Goal: Ask a question: Seek information or help from site administrators or community

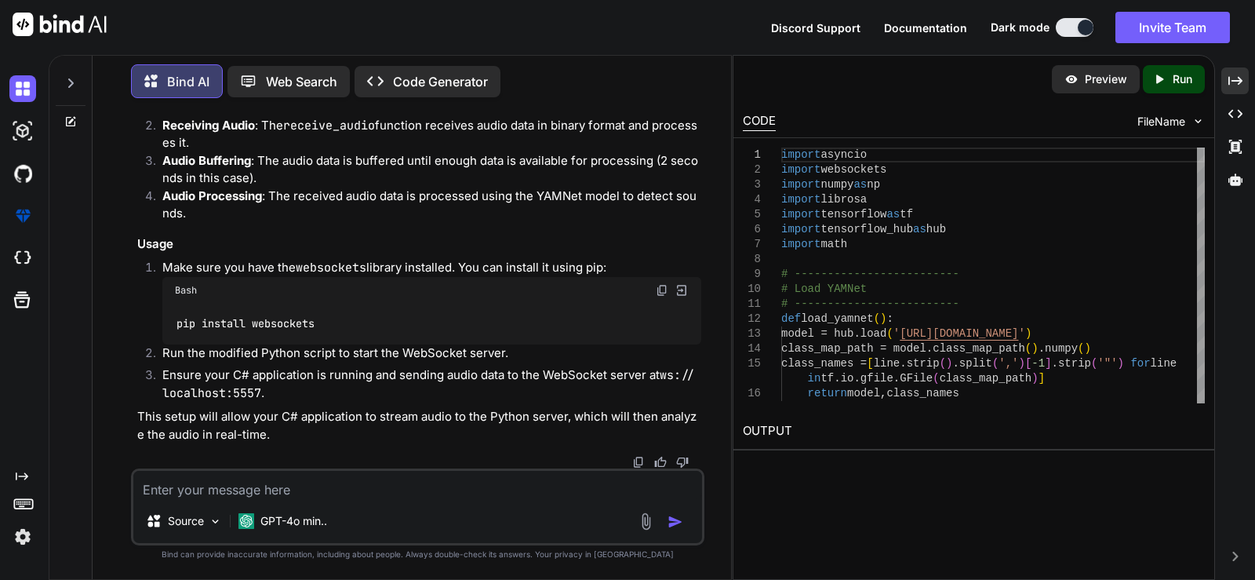
scroll to position [5294, 0]
click at [67, 79] on icon at bounding box center [70, 83] width 13 height 13
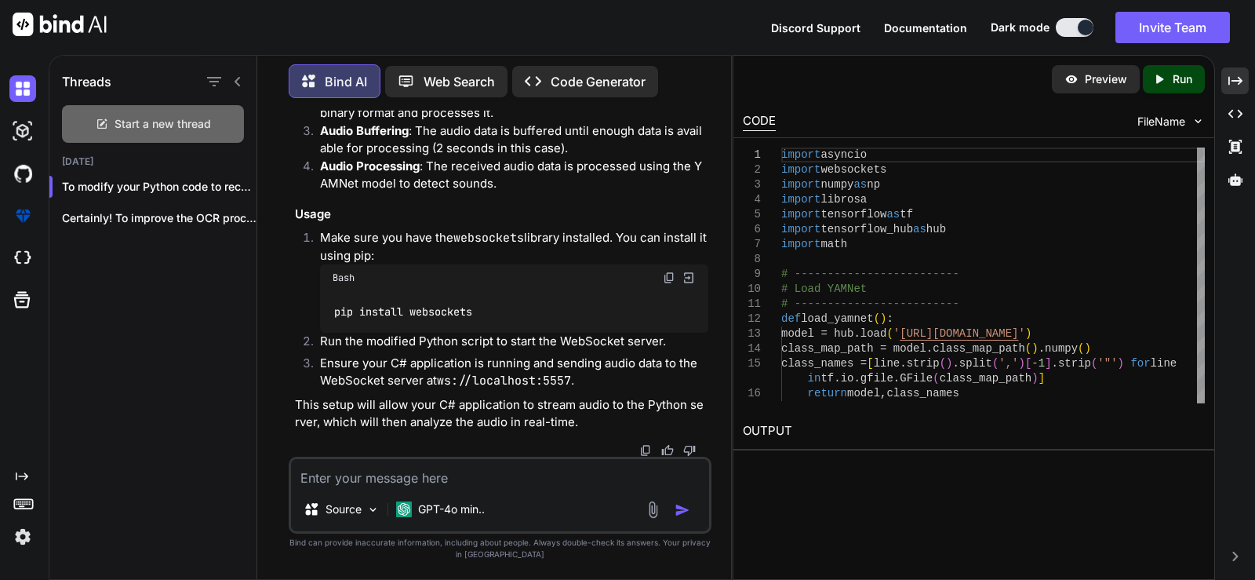
click at [181, 110] on div "Start a new thread" at bounding box center [153, 124] width 182 height 38
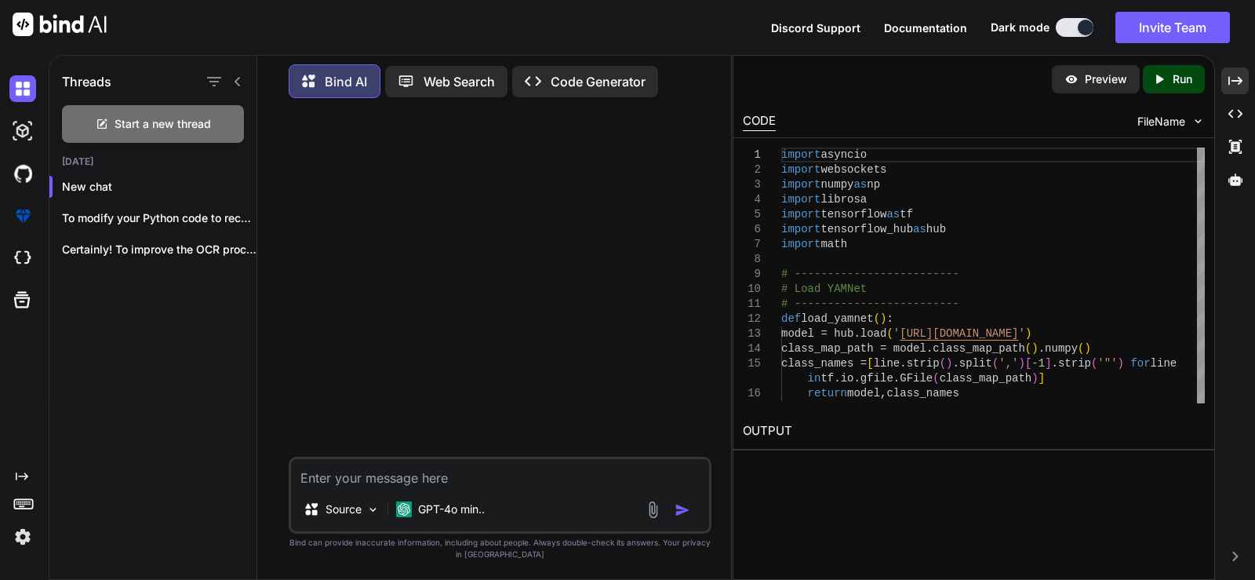
click at [491, 464] on textarea at bounding box center [500, 473] width 418 height 28
paste textarea "import asyncio import websockets import numpy as np import tensorflow as tf imp…"
type textarea "help me properly format this code "import asyncio import websockets import nump…"
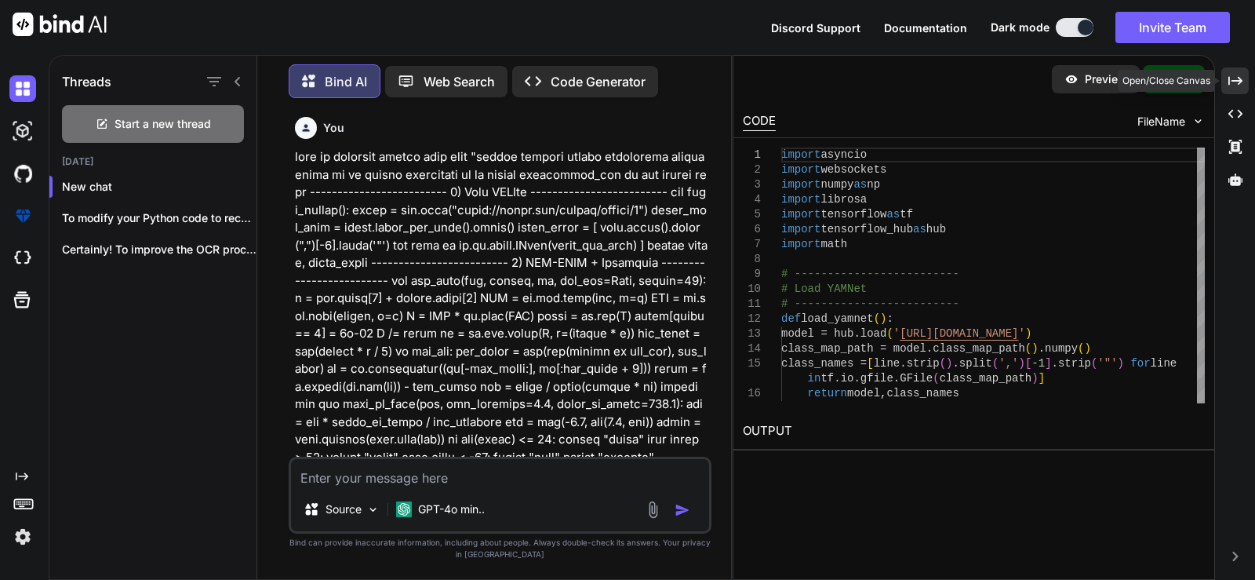
click at [1243, 79] on div "Created with Pixso." at bounding box center [1234, 80] width 27 height 27
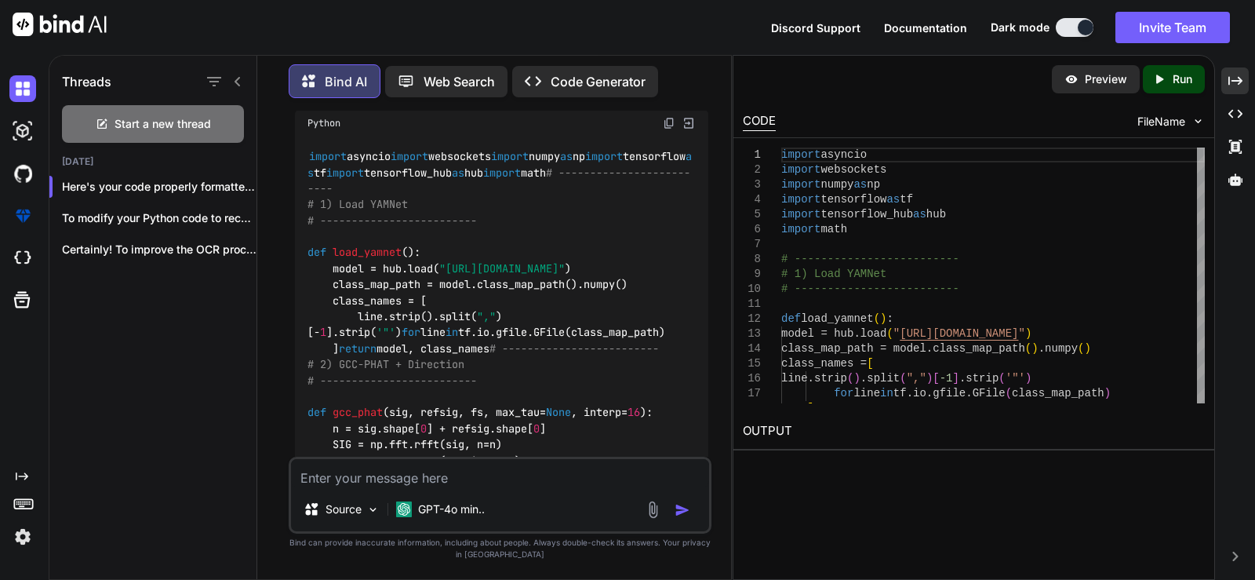
scroll to position [837, 0]
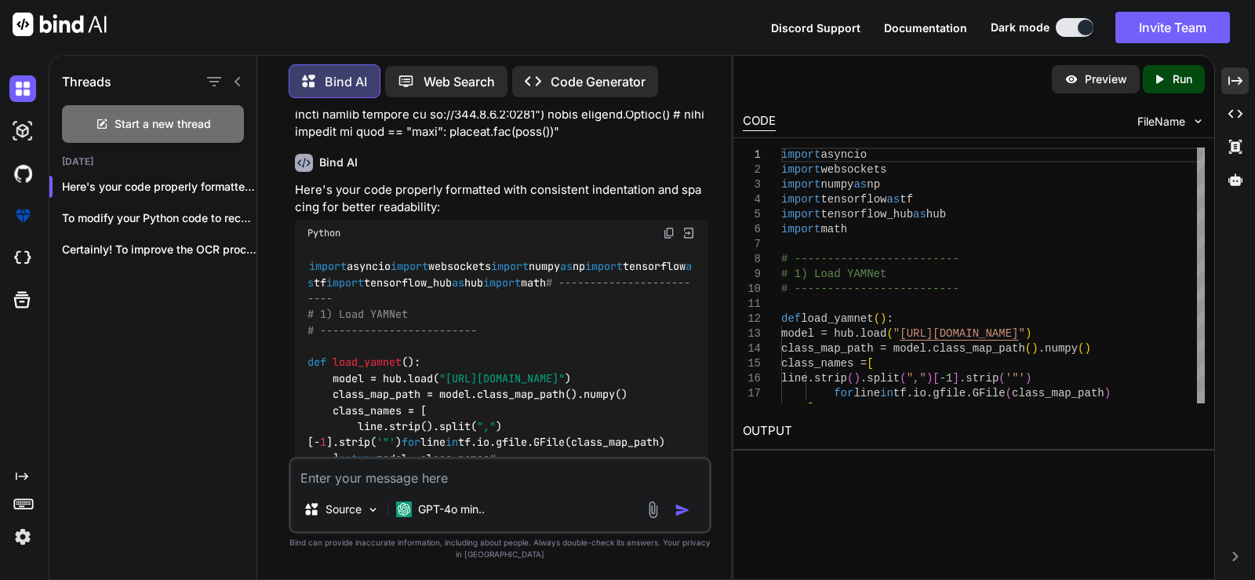
click at [669, 232] on img at bounding box center [669, 233] width 13 height 13
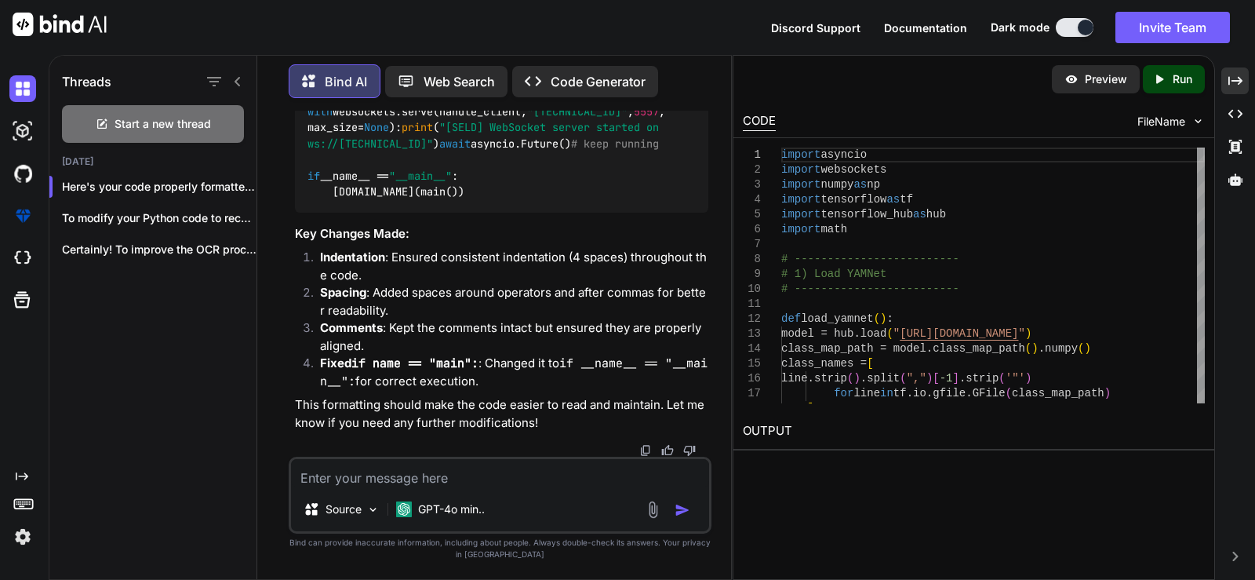
scroll to position [2997, 0]
click at [1240, 76] on icon "Created with Pixso." at bounding box center [1235, 81] width 14 height 14
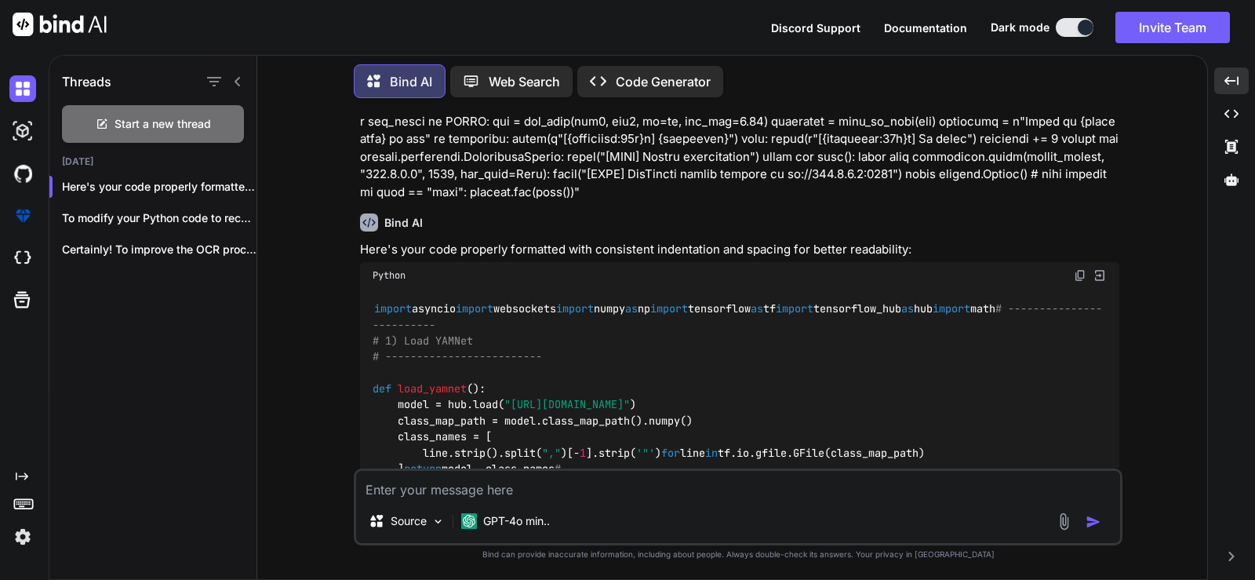
scroll to position [418, 0]
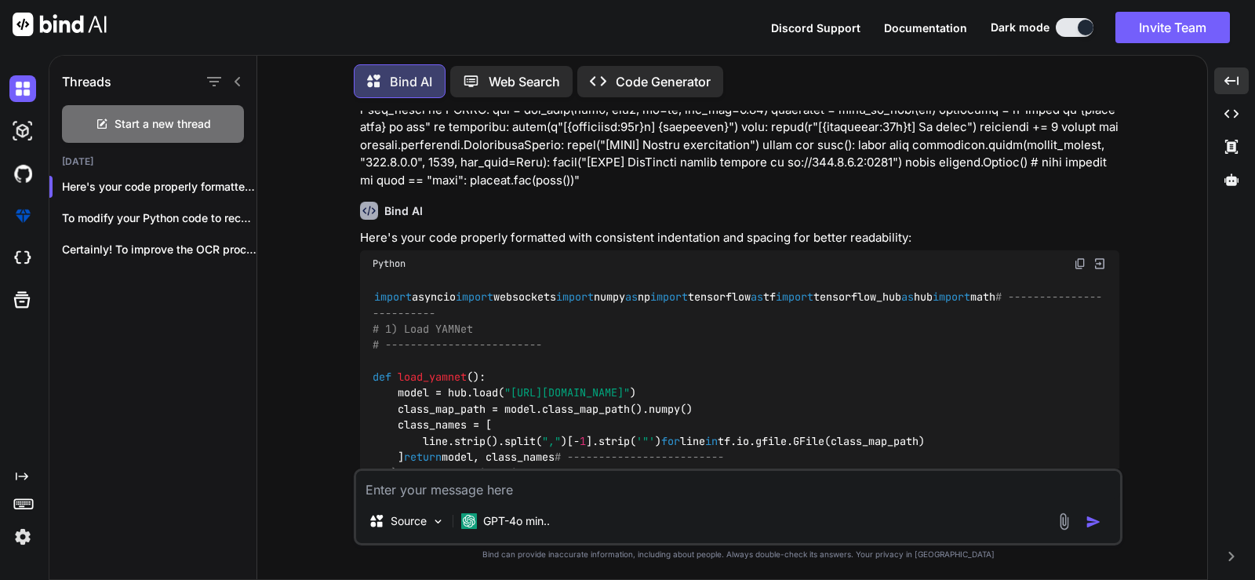
click at [1079, 260] on img at bounding box center [1080, 263] width 13 height 13
click at [232, 78] on icon at bounding box center [237, 81] width 13 height 13
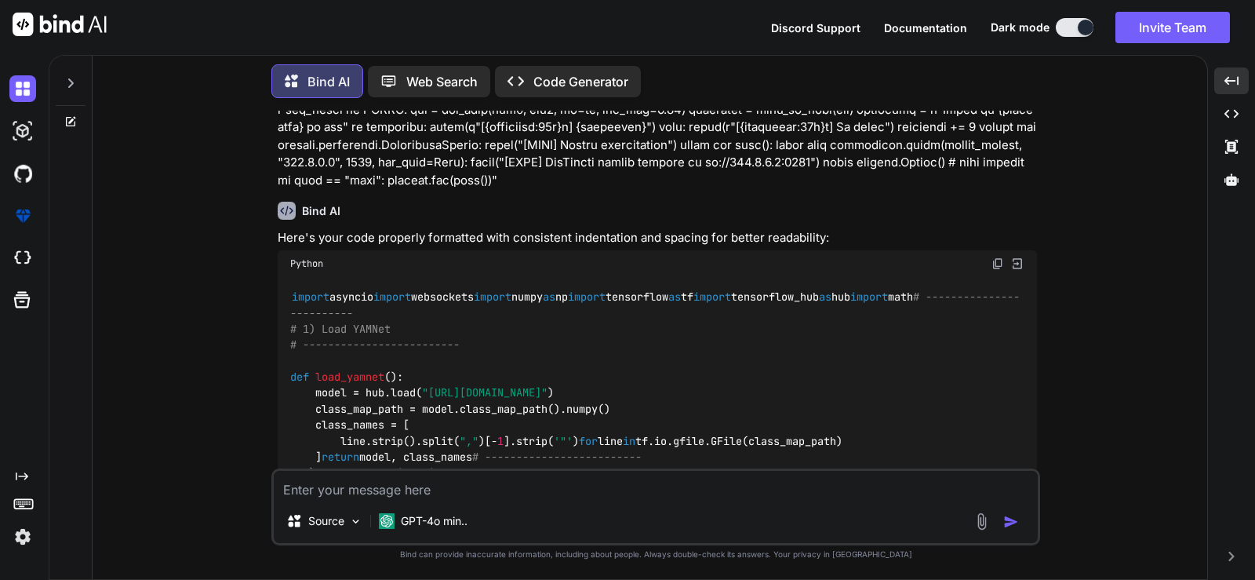
click at [69, 80] on icon at bounding box center [70, 83] width 13 height 13
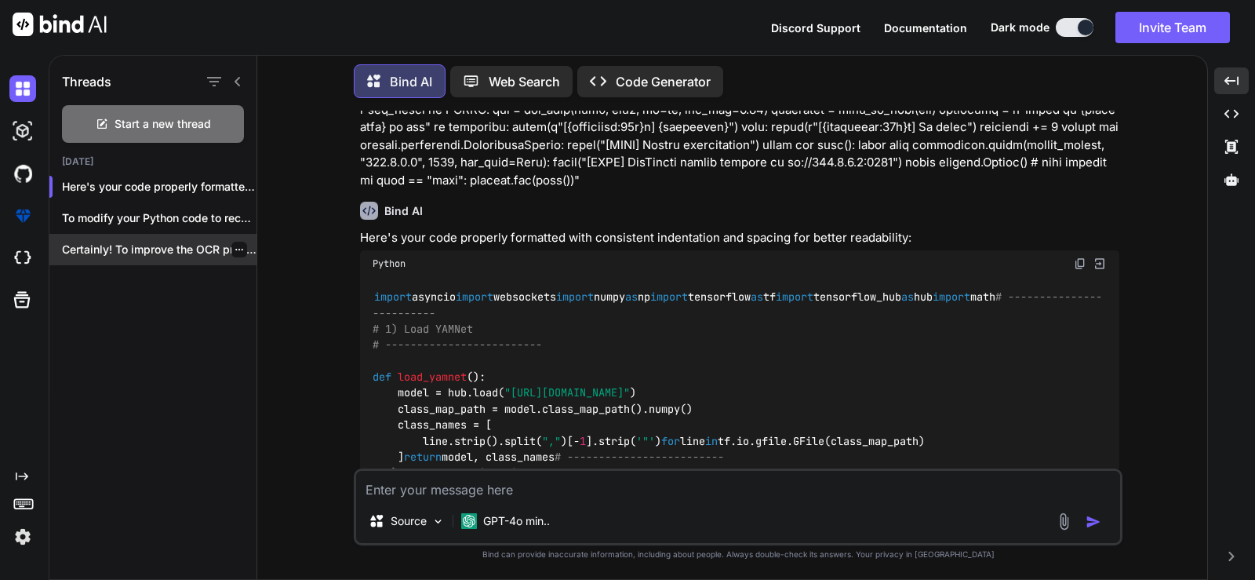
click at [136, 246] on p "Certainly! To improve the OCR processing in..." at bounding box center [159, 250] width 195 height 16
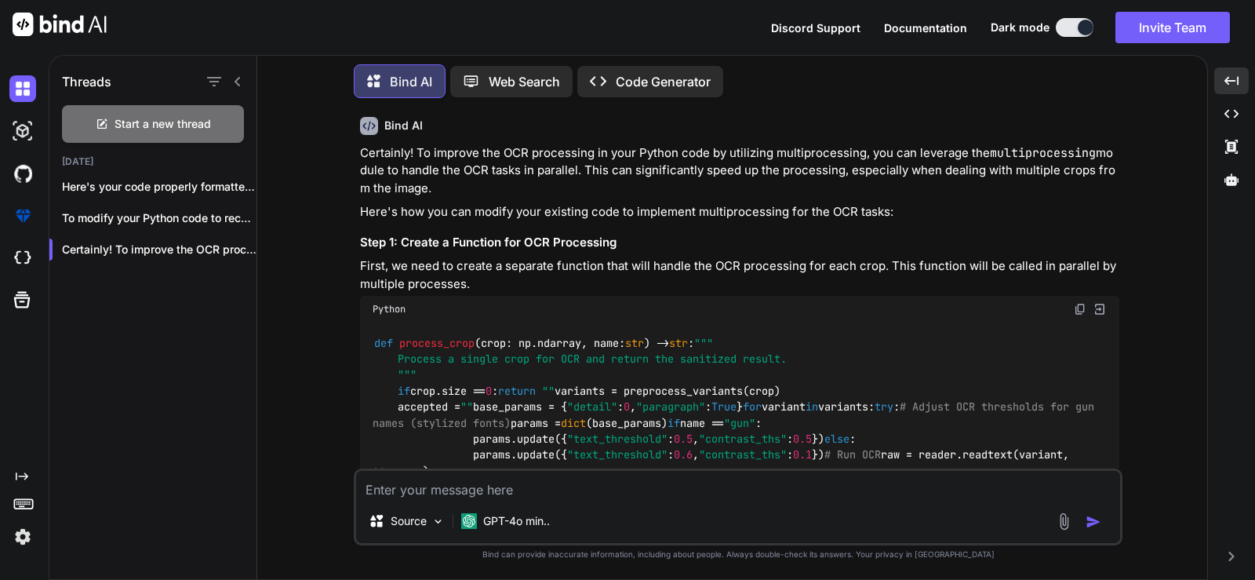
scroll to position [0, 0]
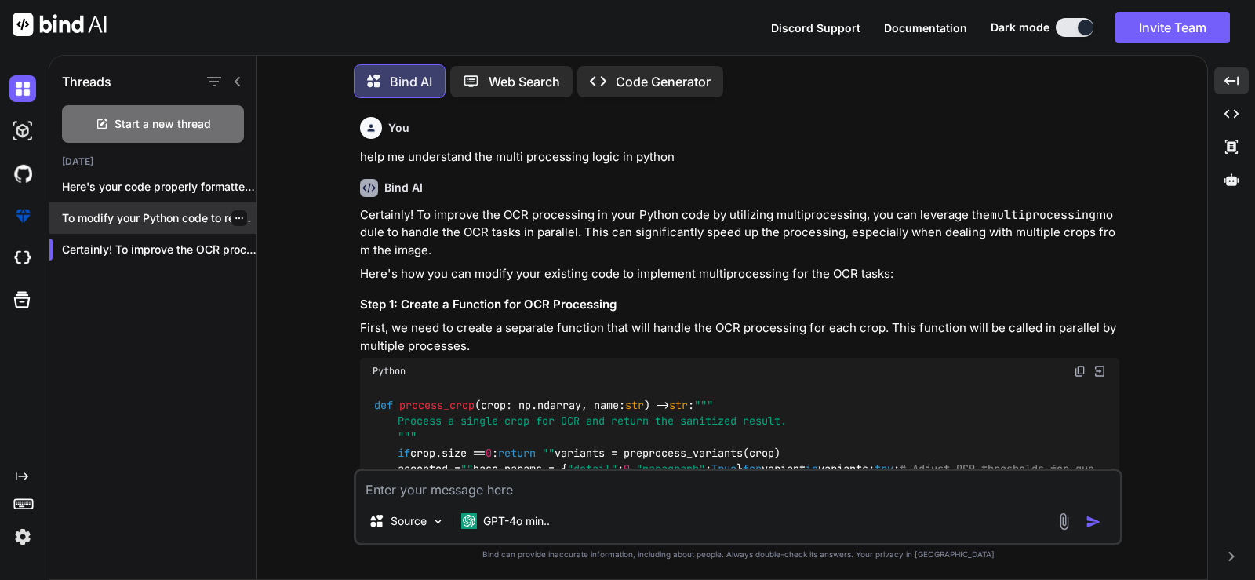
click at [170, 223] on div "To modify your Python code to receive au..." at bounding box center [152, 217] width 207 height 31
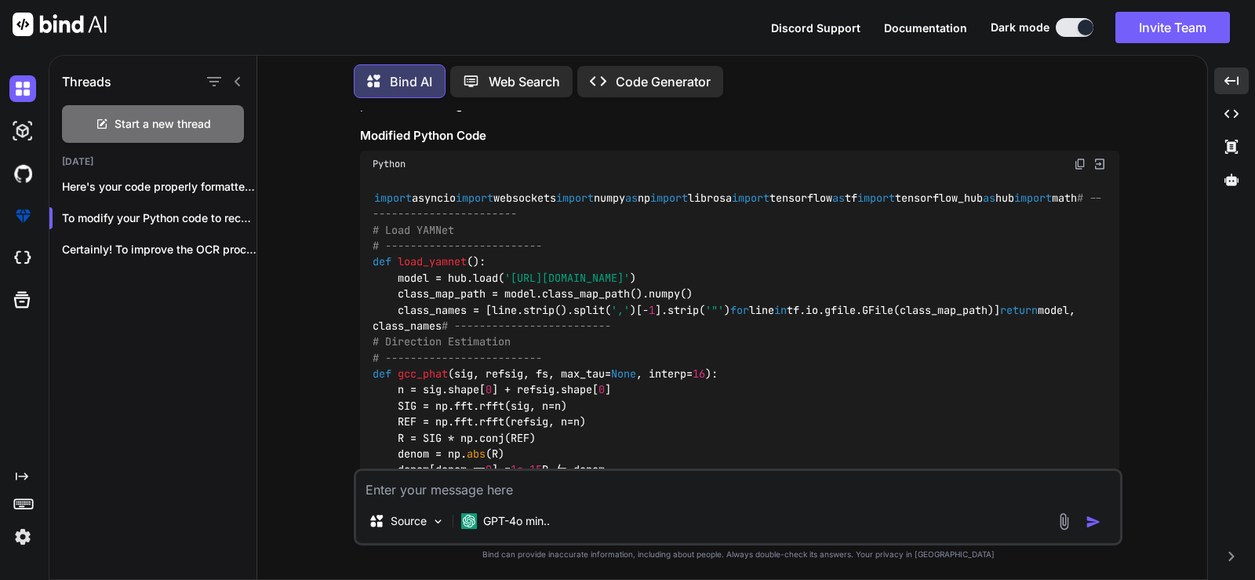
scroll to position [2301, 0]
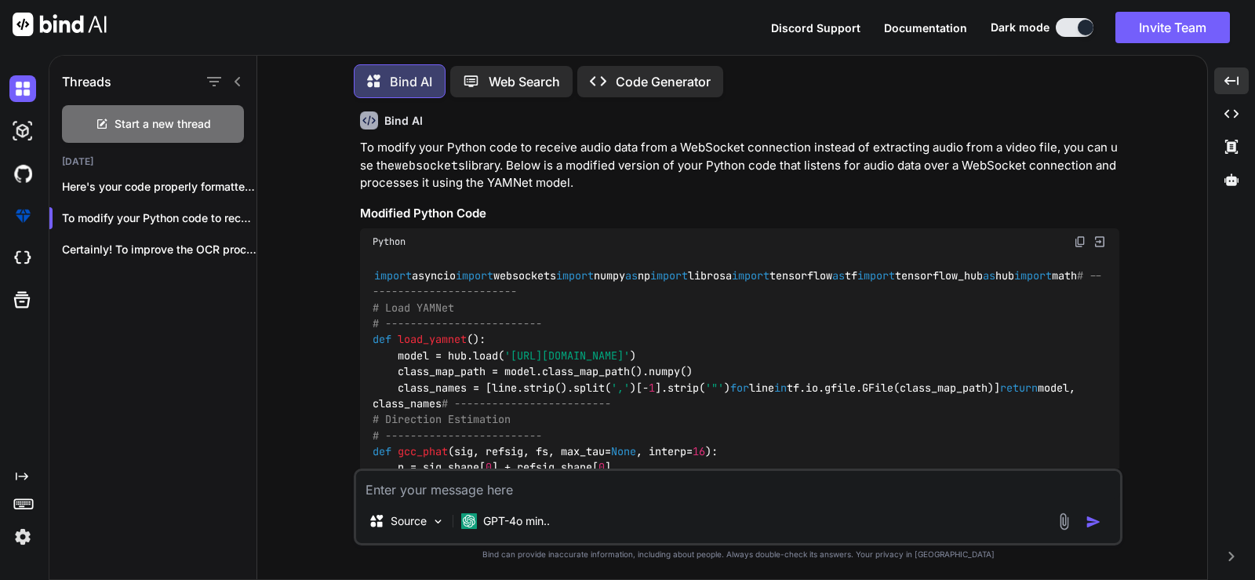
drag, startPoint x: 396, startPoint y: 302, endPoint x: 546, endPoint y: 380, distance: 168.7
copy code "public sealed class AudioStreamer : IDisposable { private WasapiLoopbackCapture…"
click at [589, 478] on textarea at bounding box center [738, 485] width 764 height 28
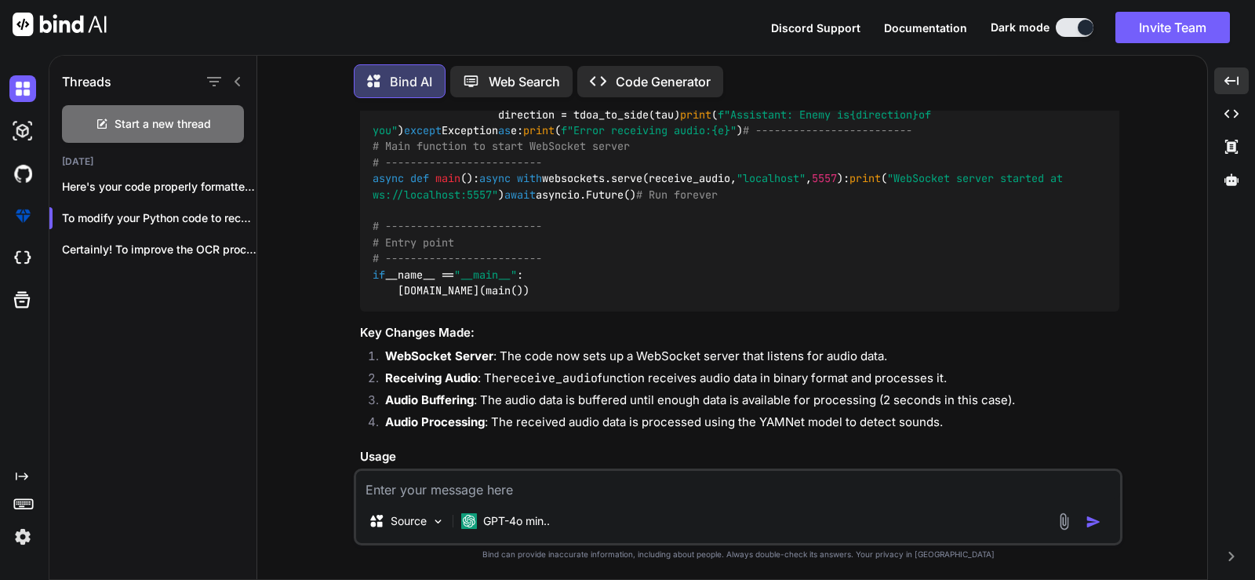
scroll to position [4288, 0]
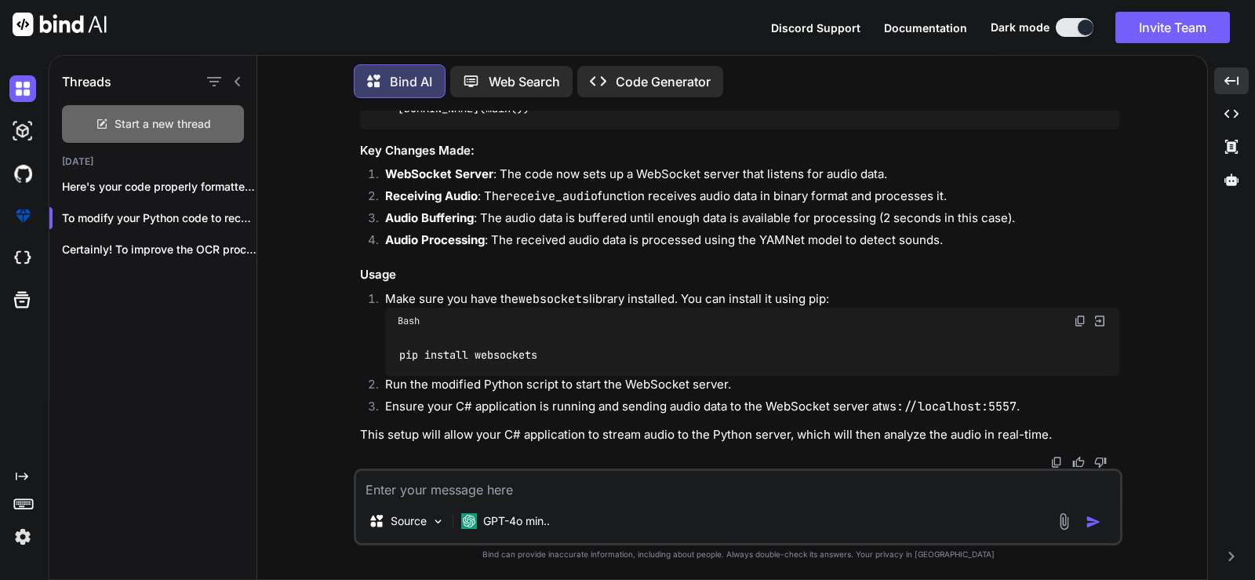
click at [147, 116] on span "Start a new thread" at bounding box center [163, 124] width 96 height 16
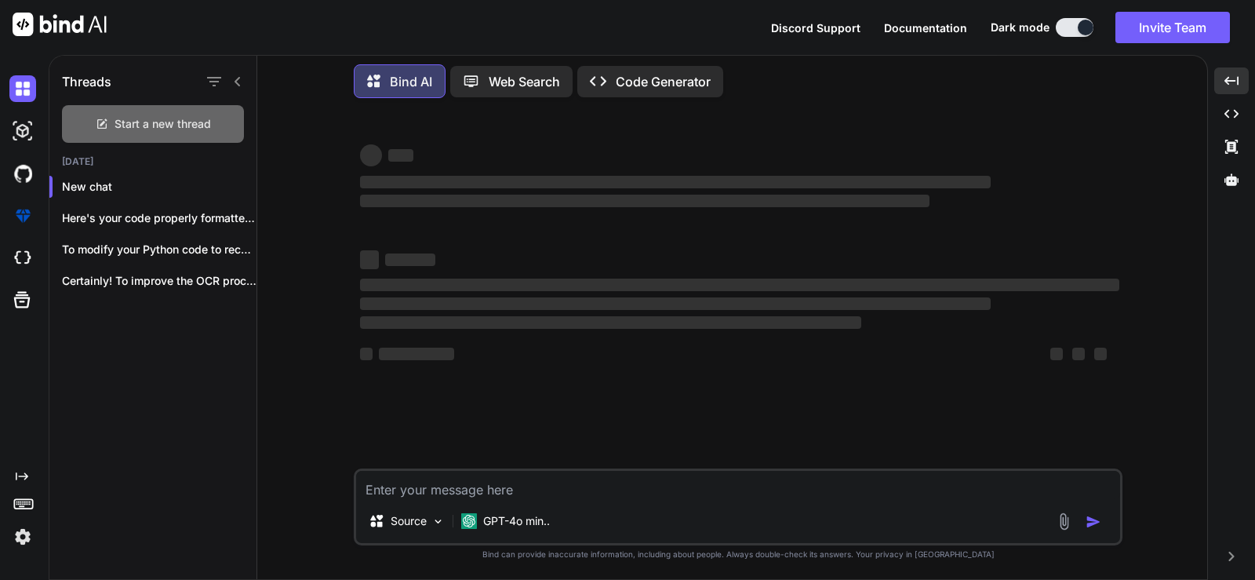
scroll to position [0, 0]
click at [459, 481] on textarea at bounding box center [738, 485] width 764 height 28
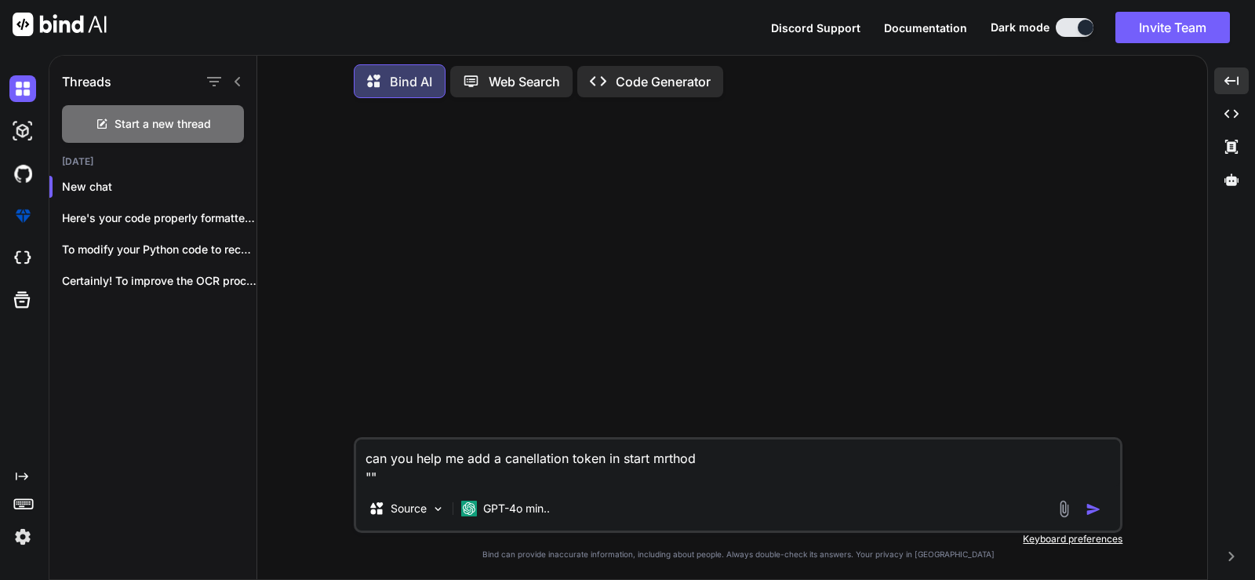
paste textarea "using System.Net.WebSockets; using NAudio.CoreAudioApi; using NAudio.Wave; name…"
type textarea "can you help me add a canellation token in start mrthod "using System.Net.WebSo…"
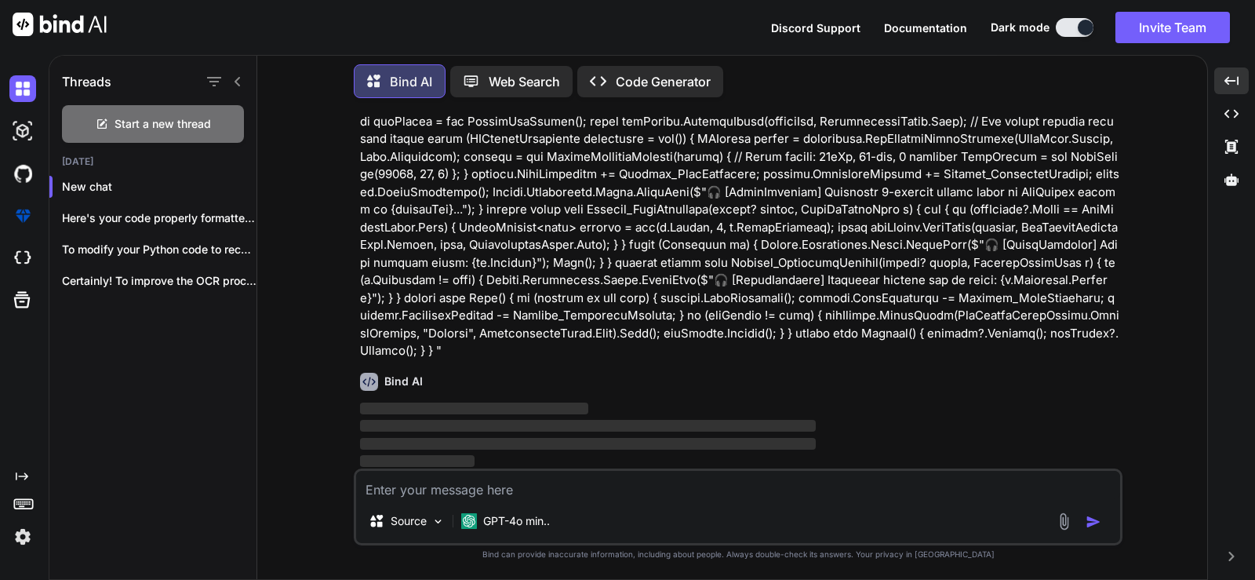
scroll to position [126, 0]
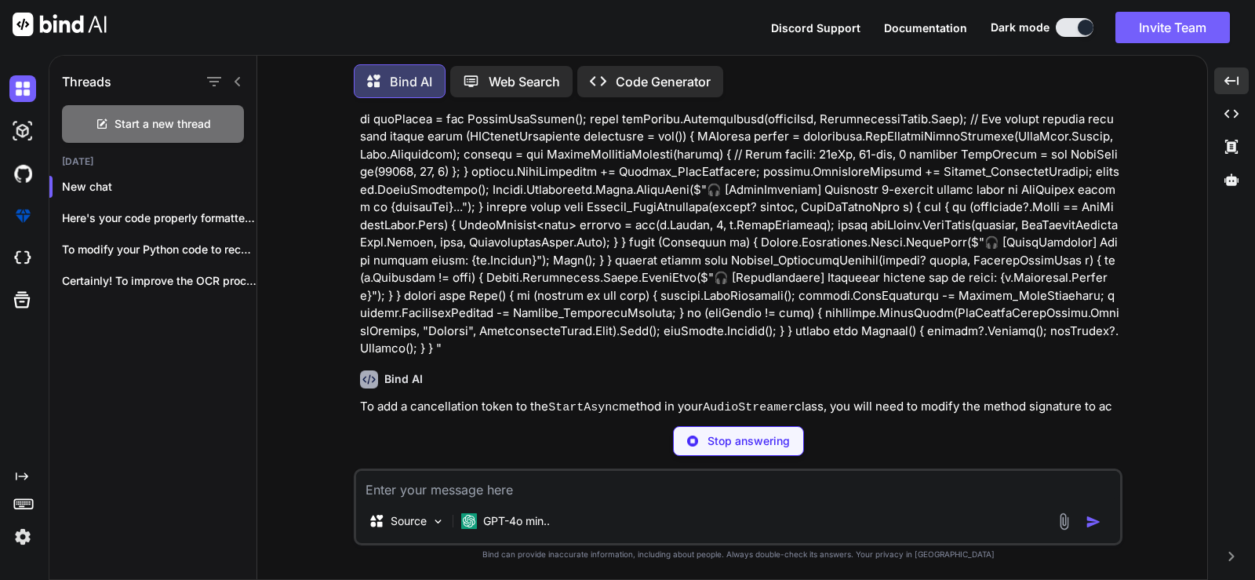
click at [236, 78] on icon at bounding box center [237, 81] width 5 height 9
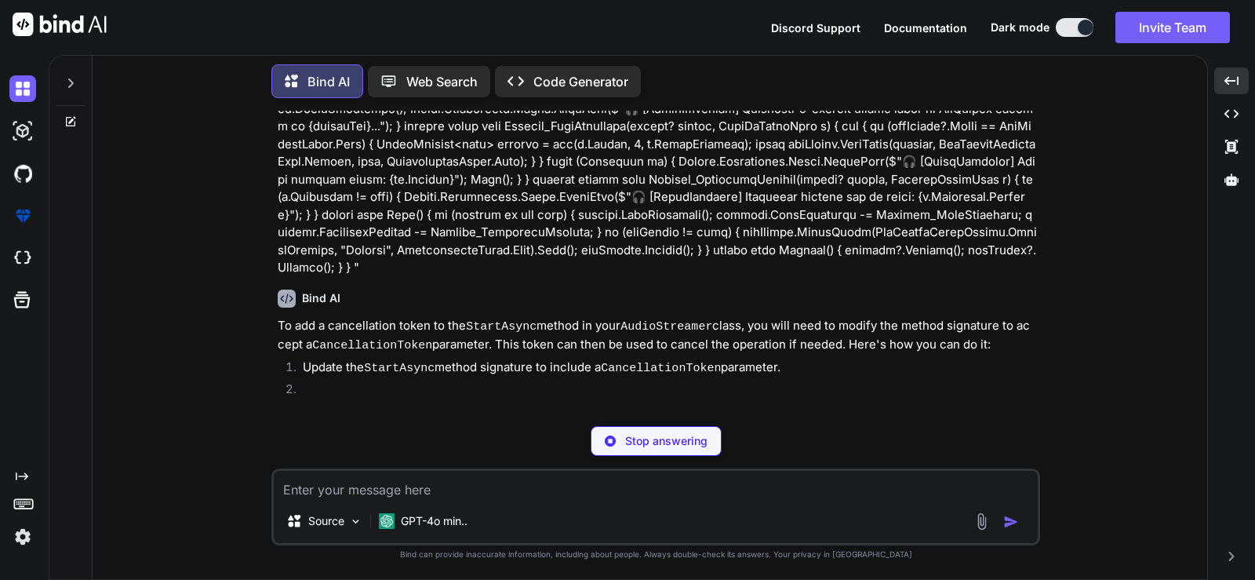
scroll to position [221, 0]
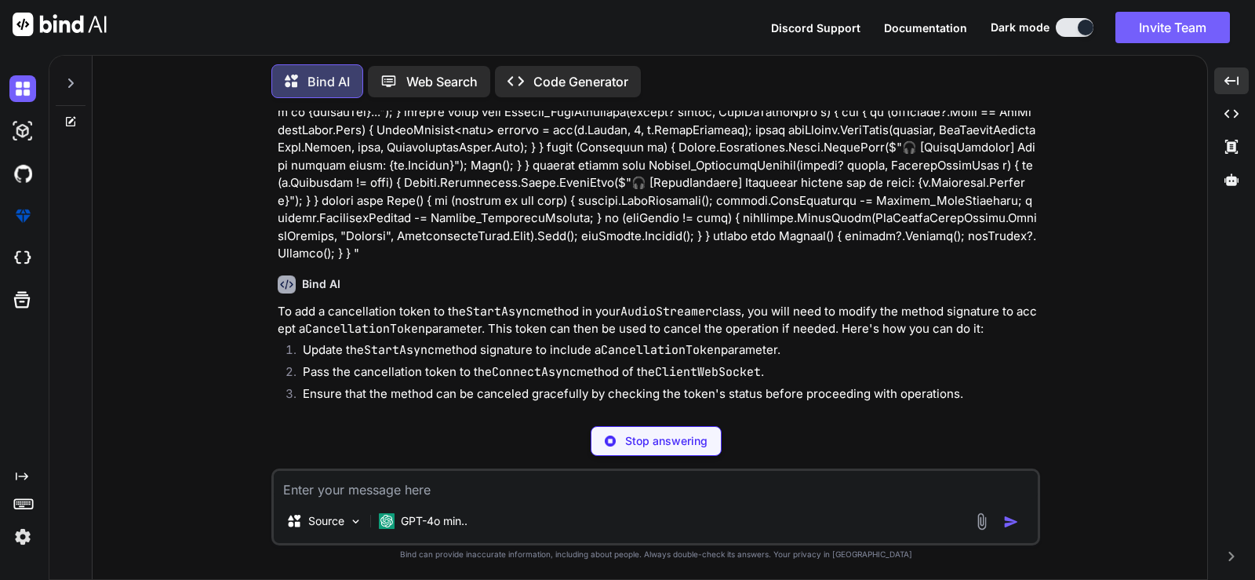
drag, startPoint x: 272, startPoint y: 309, endPoint x: 846, endPoint y: 348, distance: 575.5
click at [846, 348] on div "You Bind AI To add a cancellation token to the StartAsync method in your AudioS…" at bounding box center [655, 345] width 769 height 468
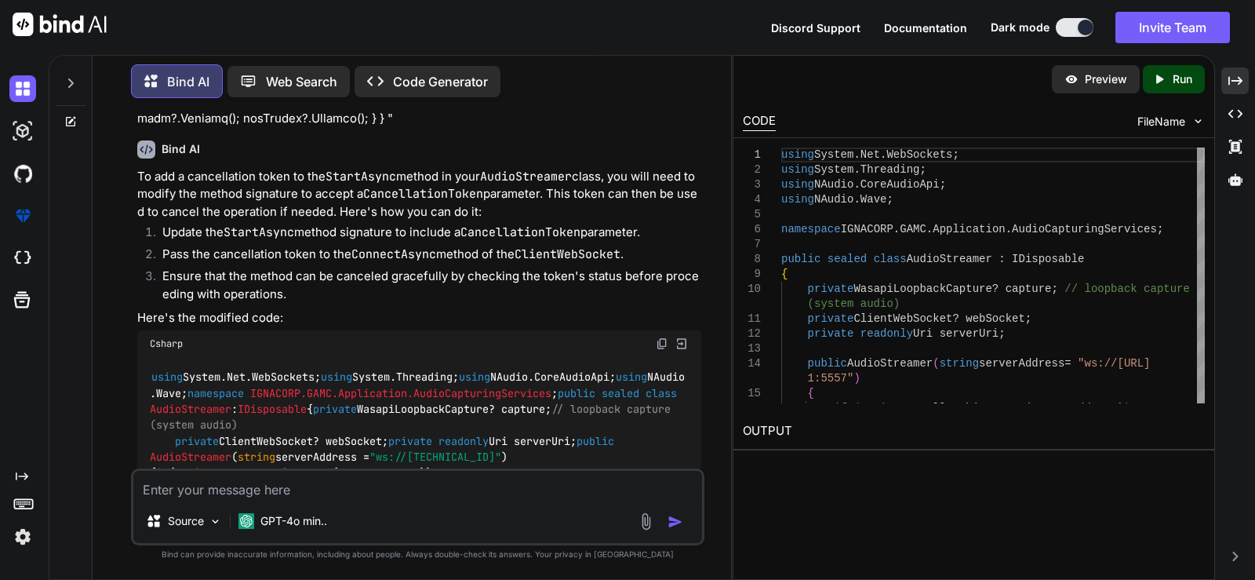
scroll to position [660, 0]
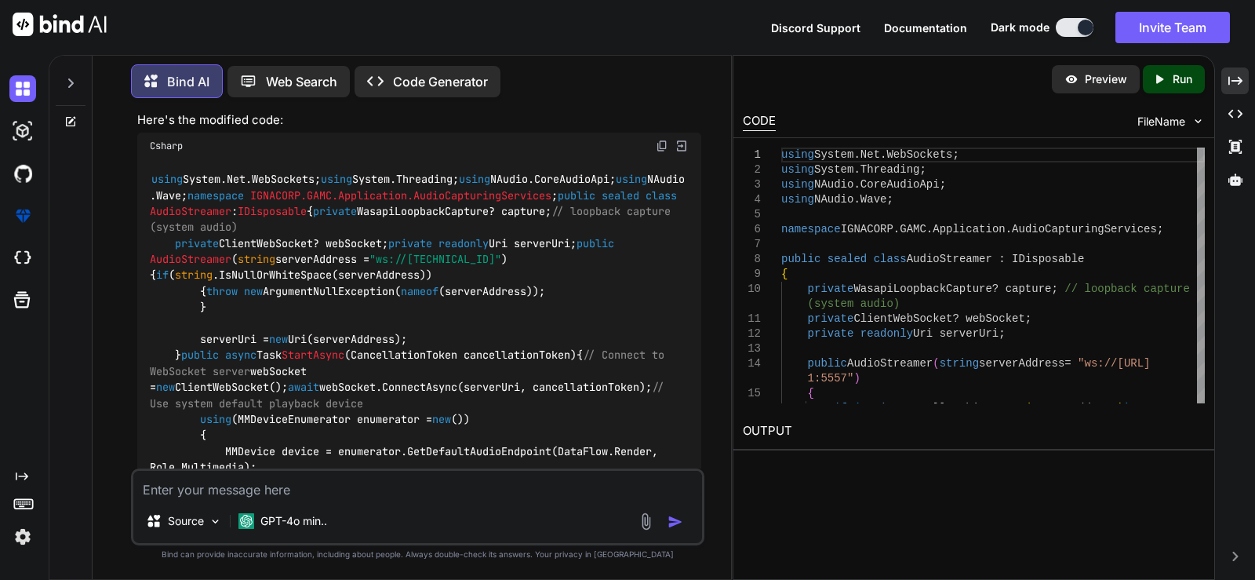
click at [659, 144] on img at bounding box center [662, 146] width 13 height 13
click at [1241, 78] on icon "Created with Pixso." at bounding box center [1235, 81] width 14 height 14
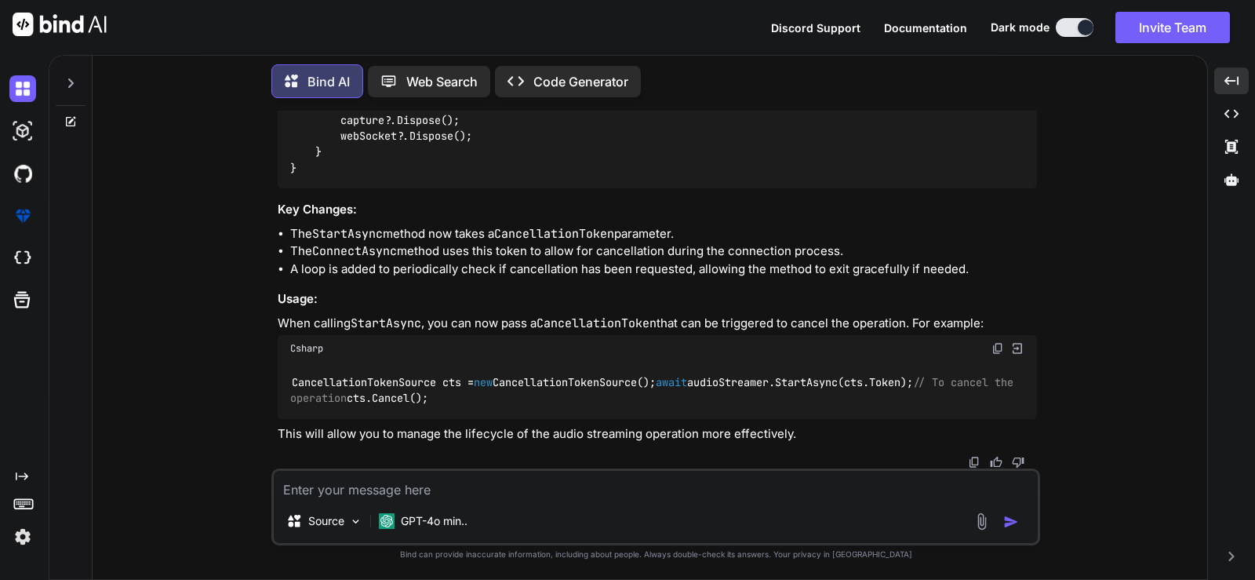
scroll to position [2245, 0]
click at [56, 86] on div at bounding box center [70, 90] width 42 height 76
click at [71, 84] on icon at bounding box center [70, 83] width 13 height 13
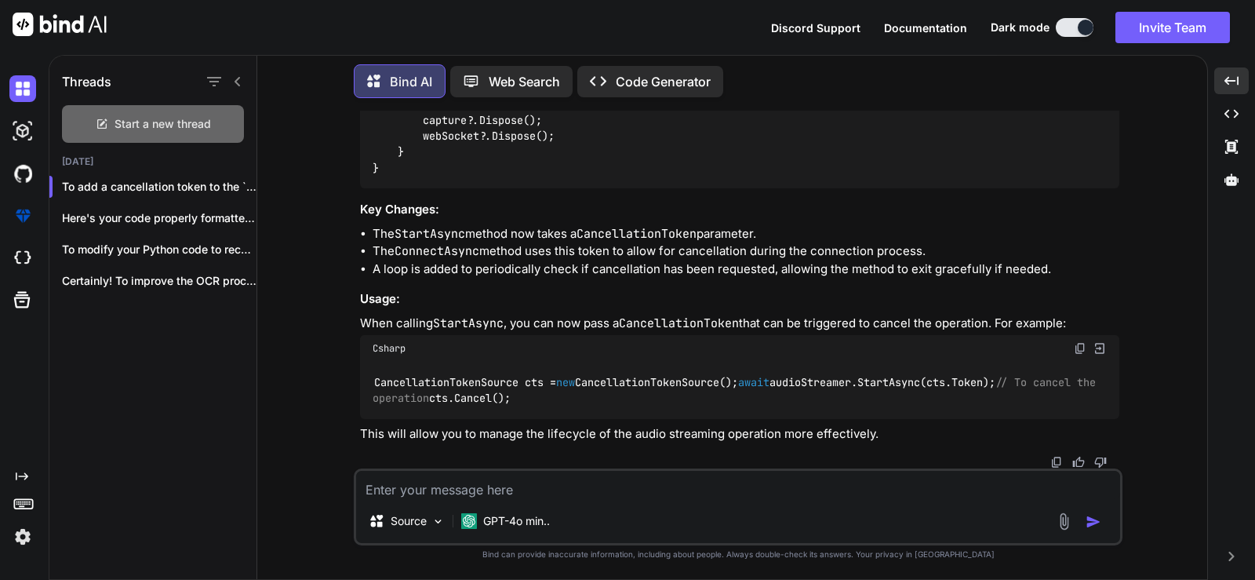
click at [116, 117] on span "Start a new thread" at bounding box center [163, 124] width 96 height 16
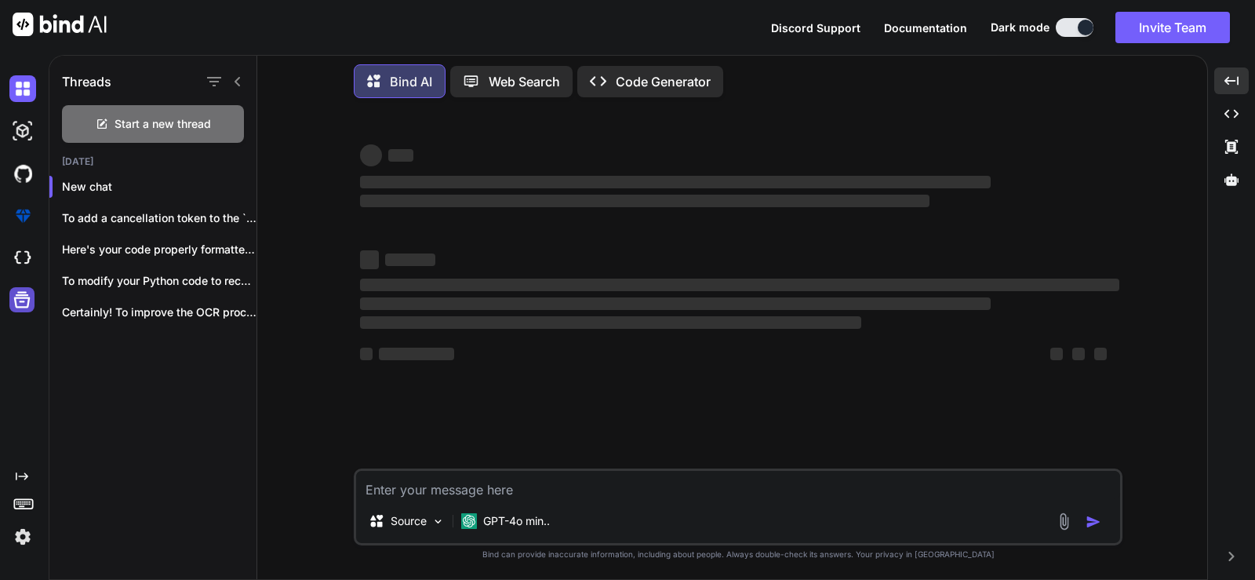
scroll to position [0, 0]
click at [659, 475] on textarea at bounding box center [738, 485] width 764 height 28
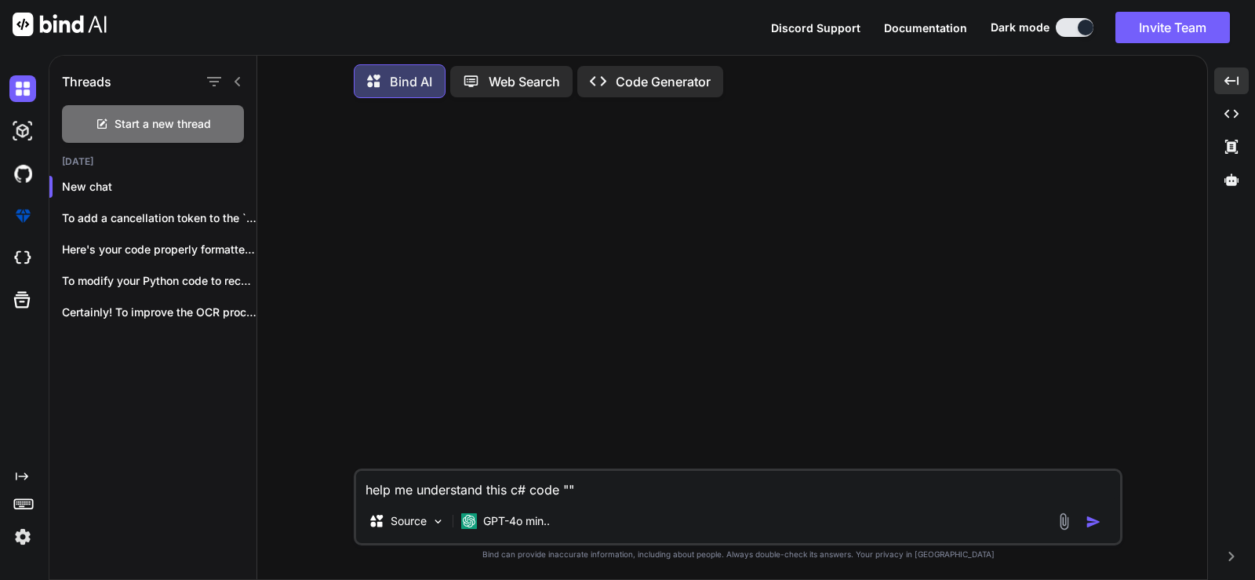
paste textarea "System.Reflection.TargetInvocationException HResult=0x80131604 Message=Exceptio…"
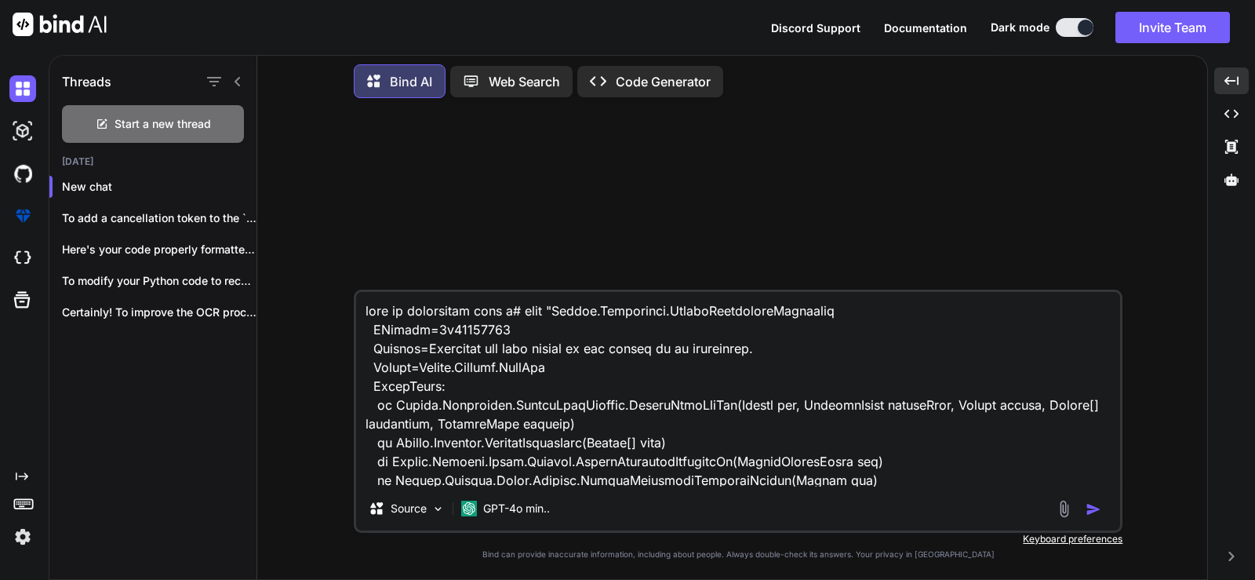
scroll to position [624, 0]
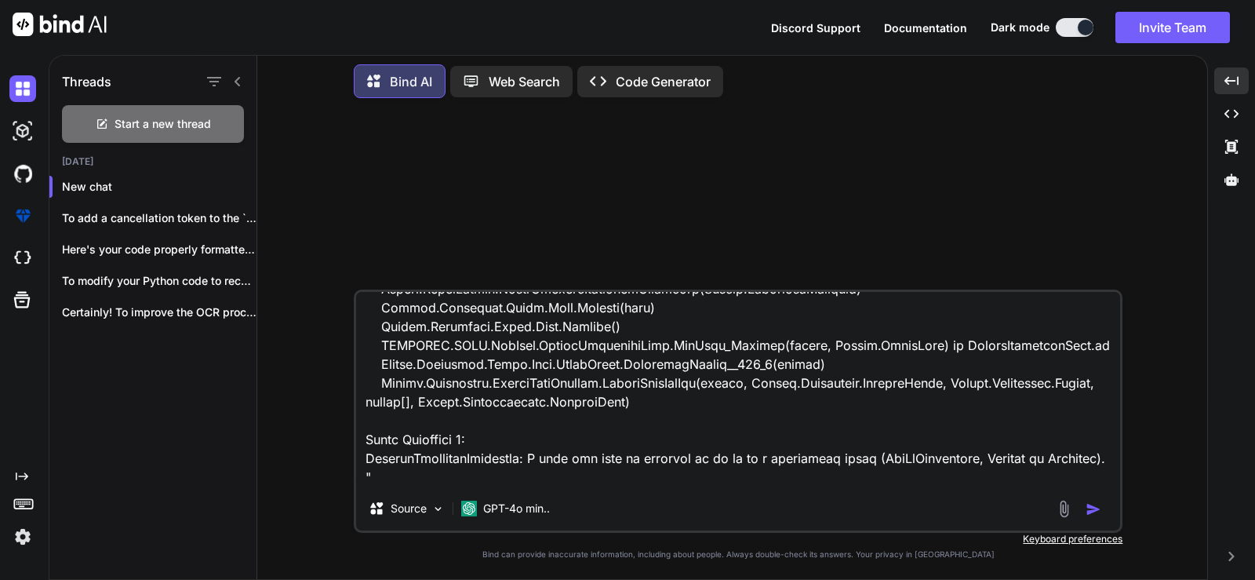
click at [393, 474] on textarea at bounding box center [738, 389] width 764 height 195
paste textarea "using System.Net.WebSockets; using NAudio.CoreAudioApi; using NAudio.Wave; name…"
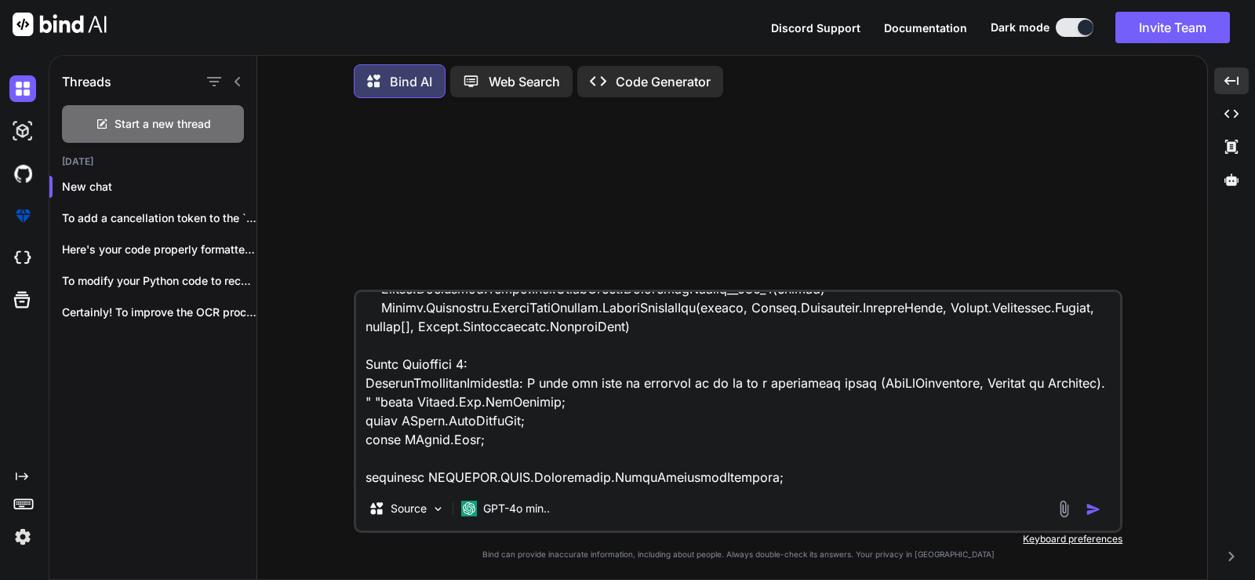
scroll to position [2581, 0]
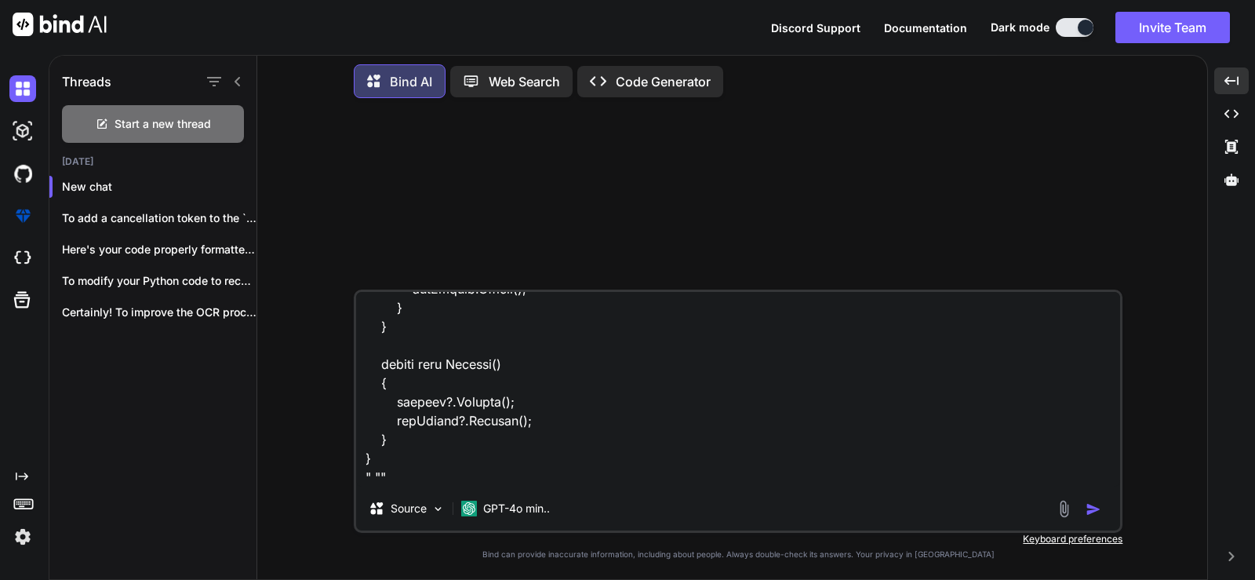
click at [380, 476] on textarea at bounding box center [738, 389] width 764 height 195
paste textarea "/// <summary> /// Starts audio recording and transcribes speech using <see cref…"
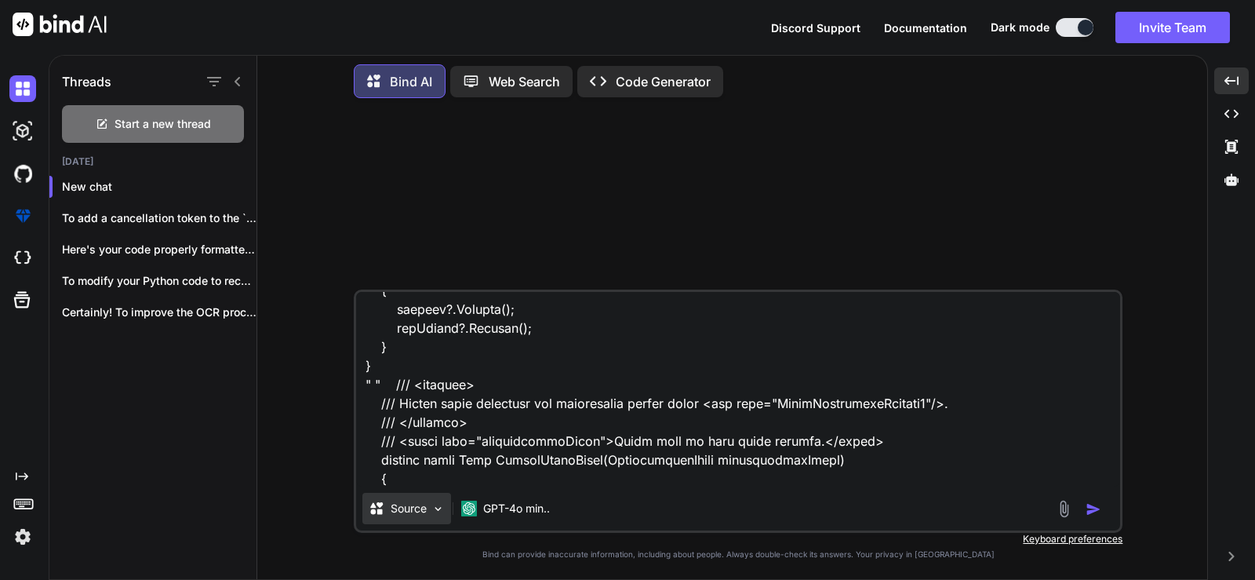
scroll to position [2957, 0]
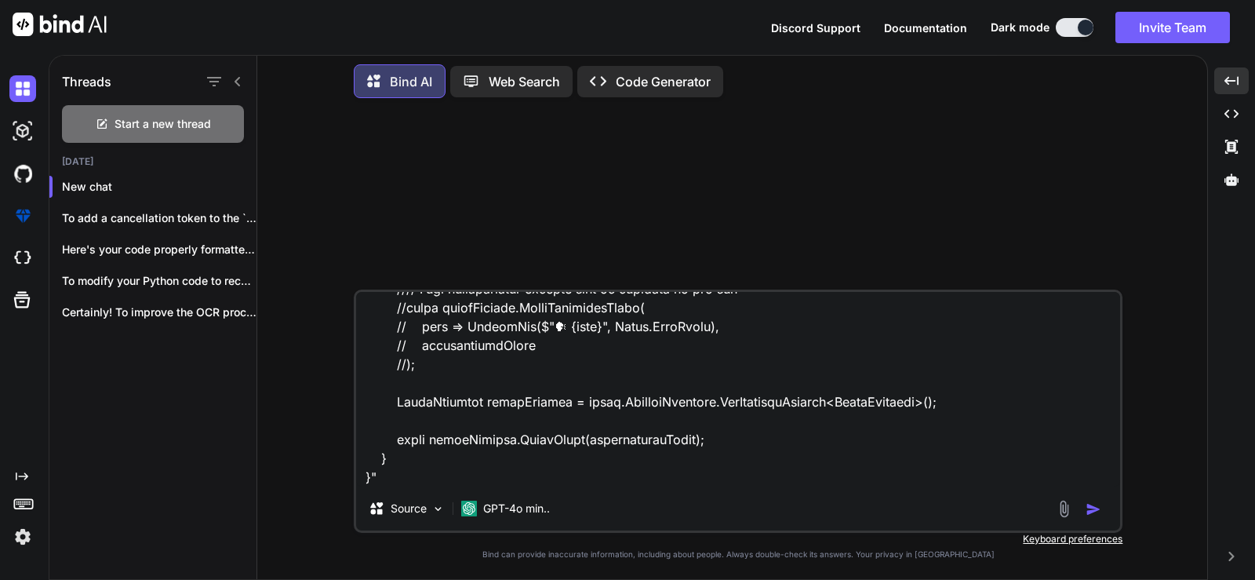
click at [410, 475] on textarea at bounding box center [738, 389] width 764 height 195
click at [389, 477] on textarea at bounding box center [738, 389] width 764 height 195
paste textarea "using IGNACORP.GAMC.Application.AudioCapturingServices; using IGNACORP.GAMC.App…"
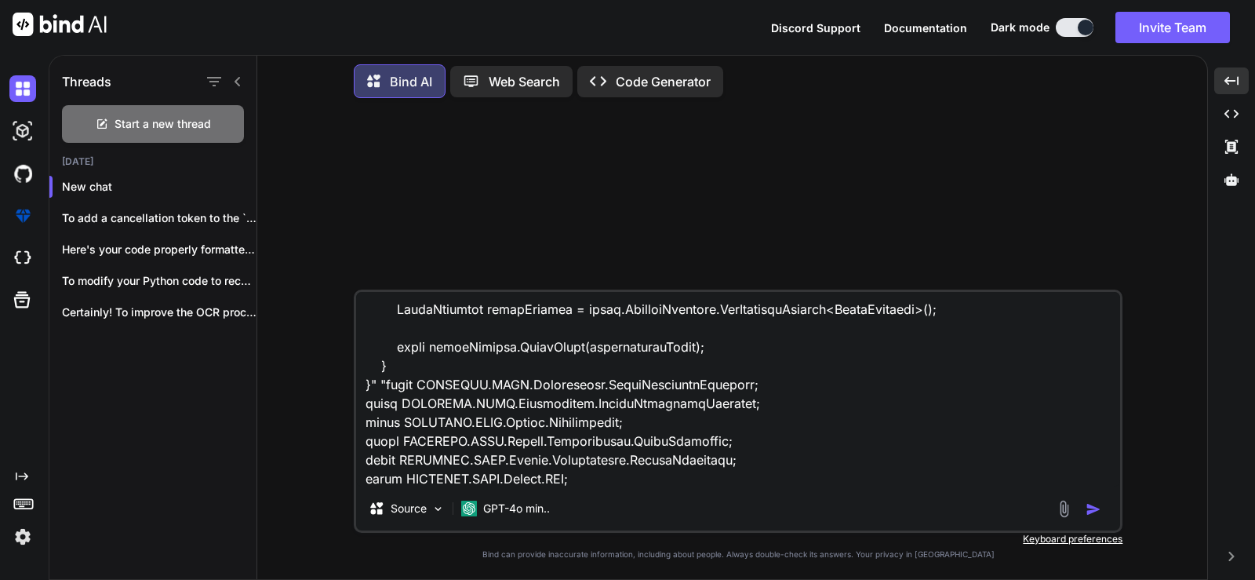
scroll to position [4520, 0]
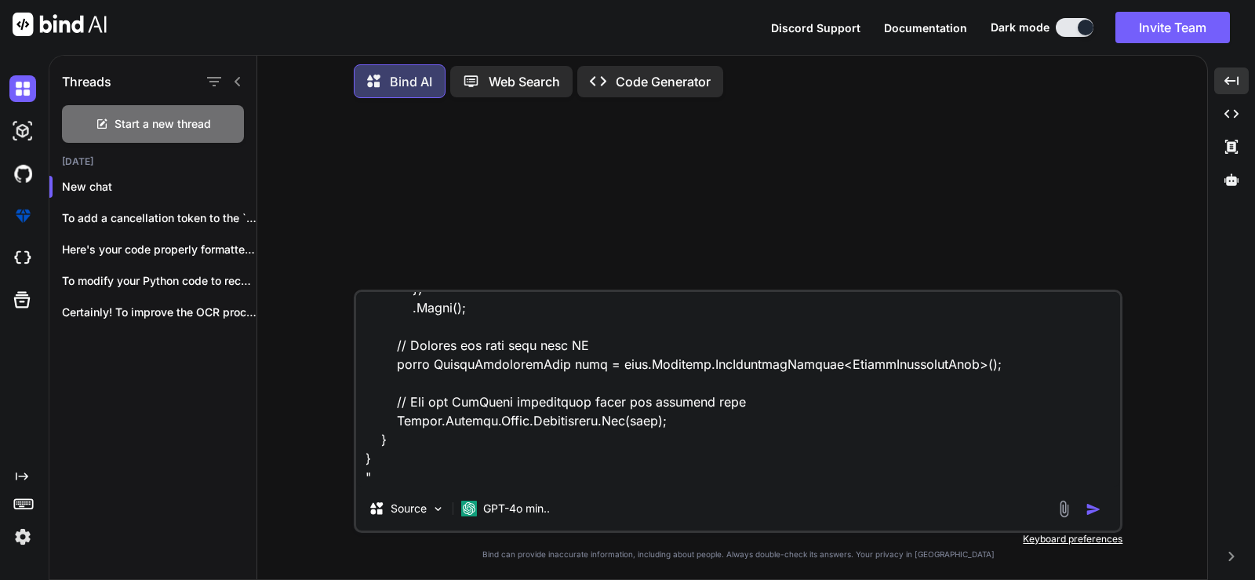
click at [389, 475] on textarea at bounding box center [738, 389] width 764 height 195
click at [382, 475] on textarea at bounding box center [738, 389] width 764 height 195
paste textarea "{ "ServerAddressSettings": { "NetQMAddress": "tcp://[TECHNICAL_ID]", "WebSocket…"
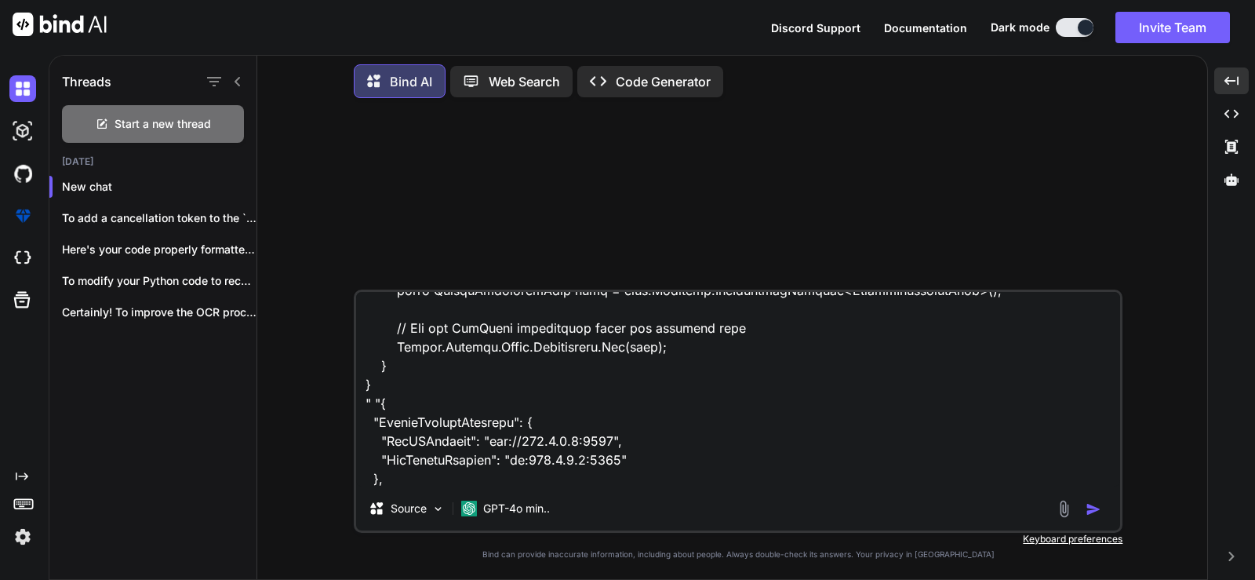
scroll to position [4858, 0]
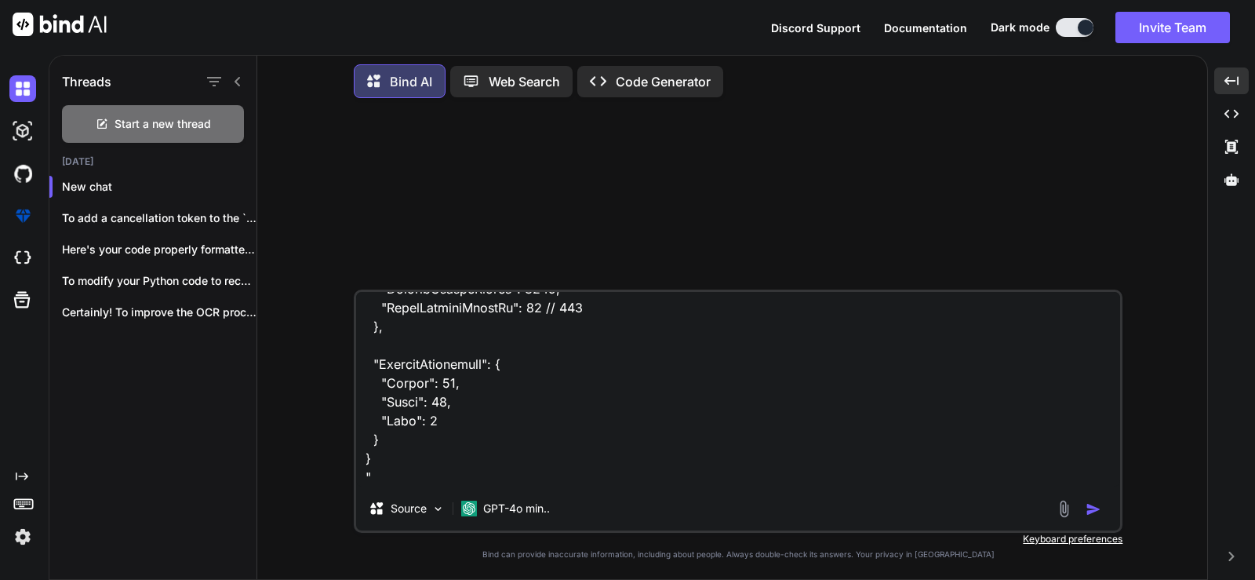
type textarea "help me understand this c# code "System.Reflection.TargetInvocationException HR…"
click at [1093, 504] on img "button" at bounding box center [1094, 509] width 16 height 16
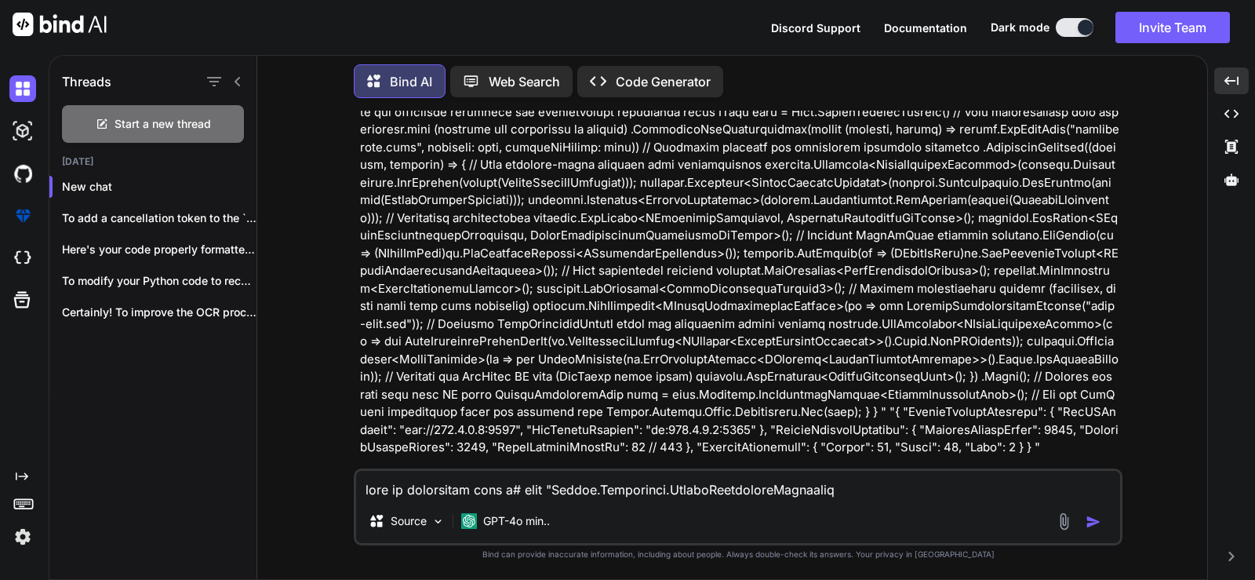
scroll to position [1115, 0]
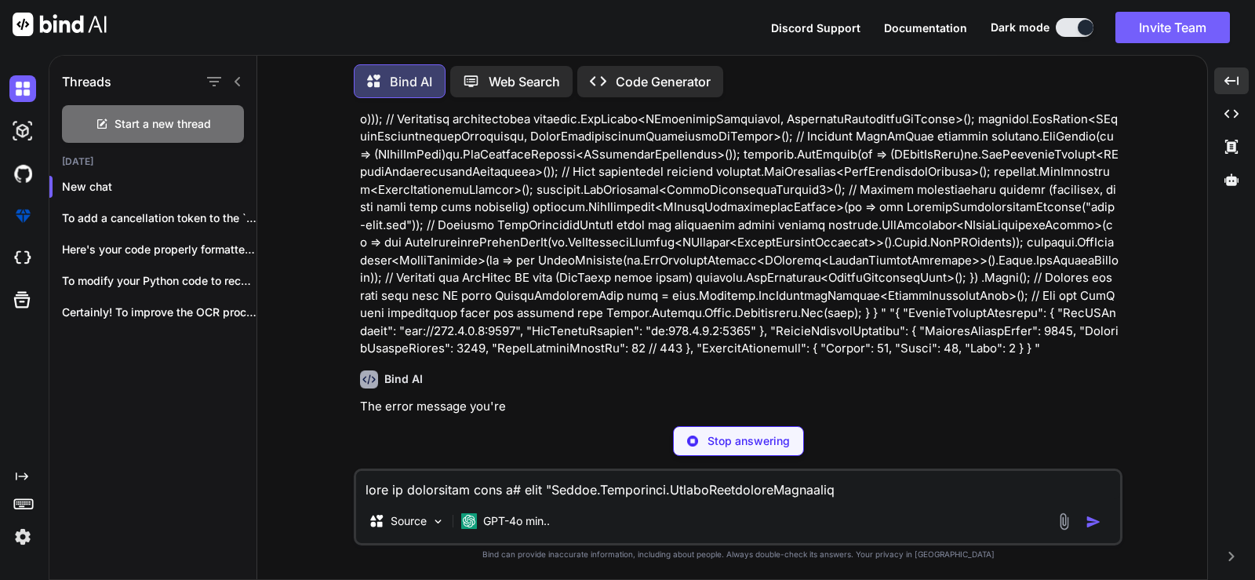
click at [237, 77] on icon at bounding box center [237, 81] width 5 height 9
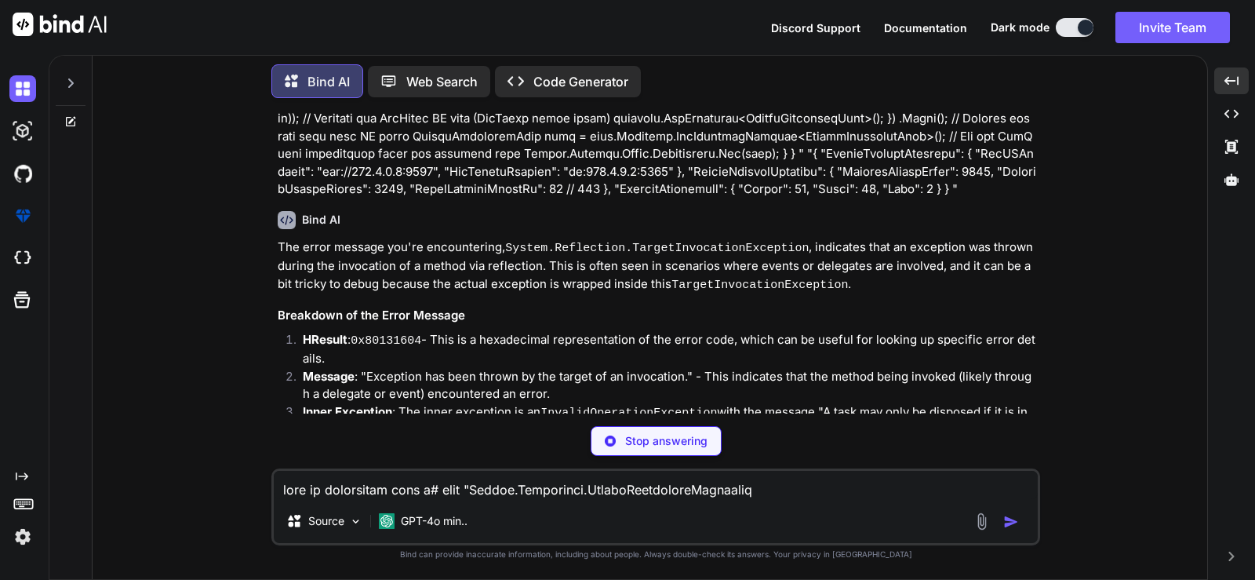
scroll to position [1322, 0]
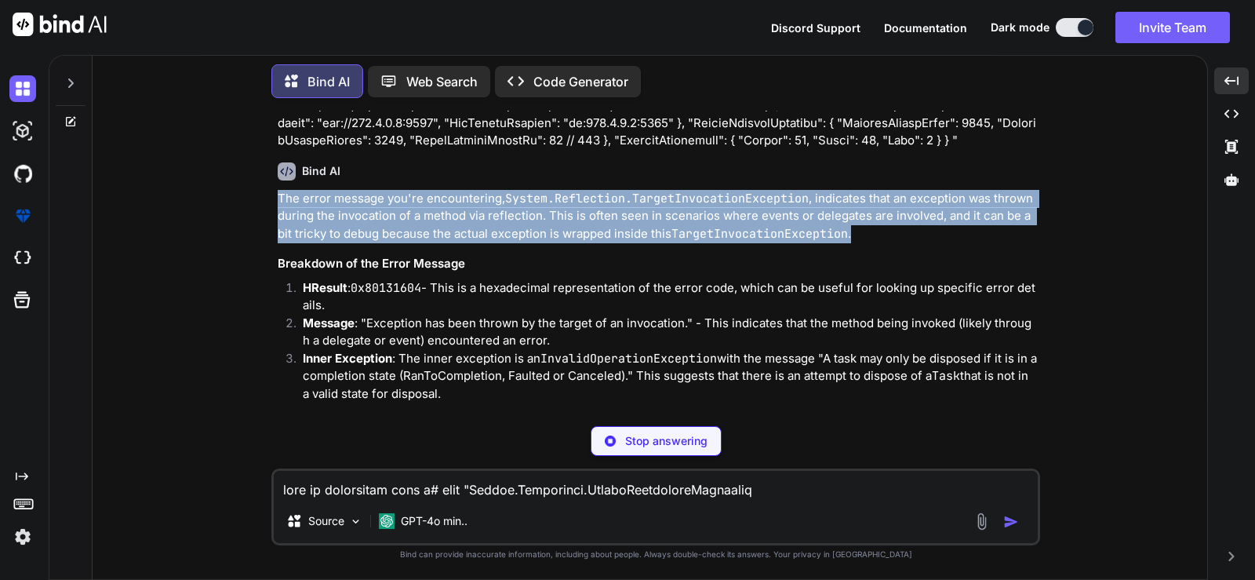
drag, startPoint x: 855, startPoint y: 233, endPoint x: 292, endPoint y: 209, distance: 563.7
click at [253, 190] on div "You Bind AI The error message you're encountering, System.Reflection.TargetInvo…" at bounding box center [656, 345] width 1102 height 468
click at [293, 211] on p "The error message you're encountering, System.Reflection.TargetInvocationExcept…" at bounding box center [657, 216] width 759 height 53
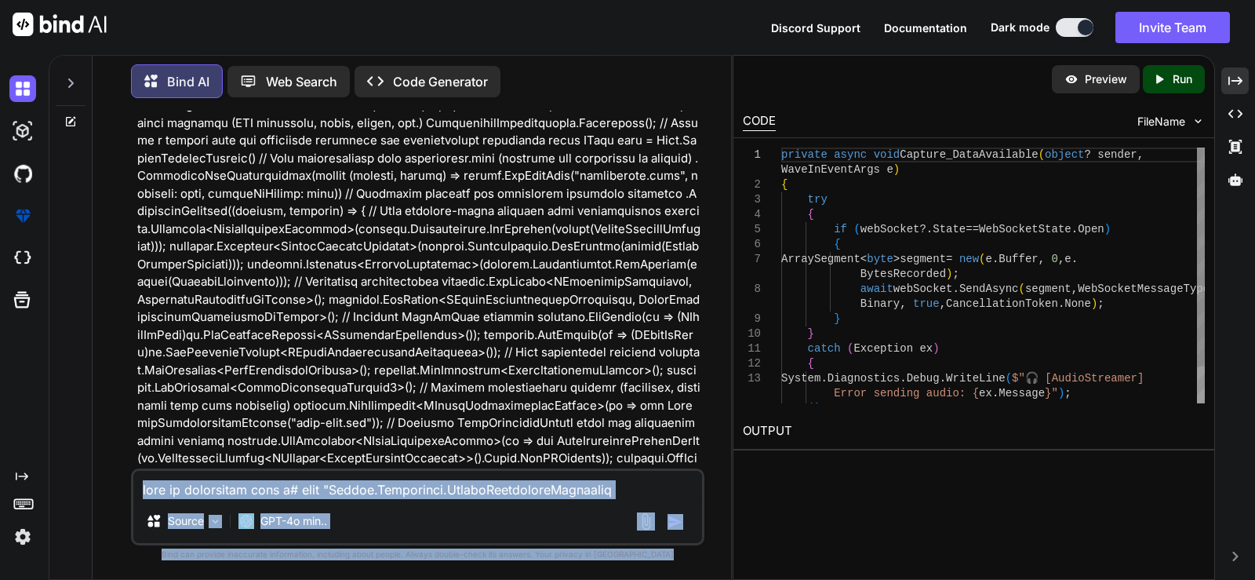
drag, startPoint x: 271, startPoint y: 200, endPoint x: 1029, endPoint y: 239, distance: 758.7
click at [1027, 227] on div "Bind AI Web Search Created with Pixso. Code Generator You Bind AI The error mes…" at bounding box center [652, 317] width 1206 height 525
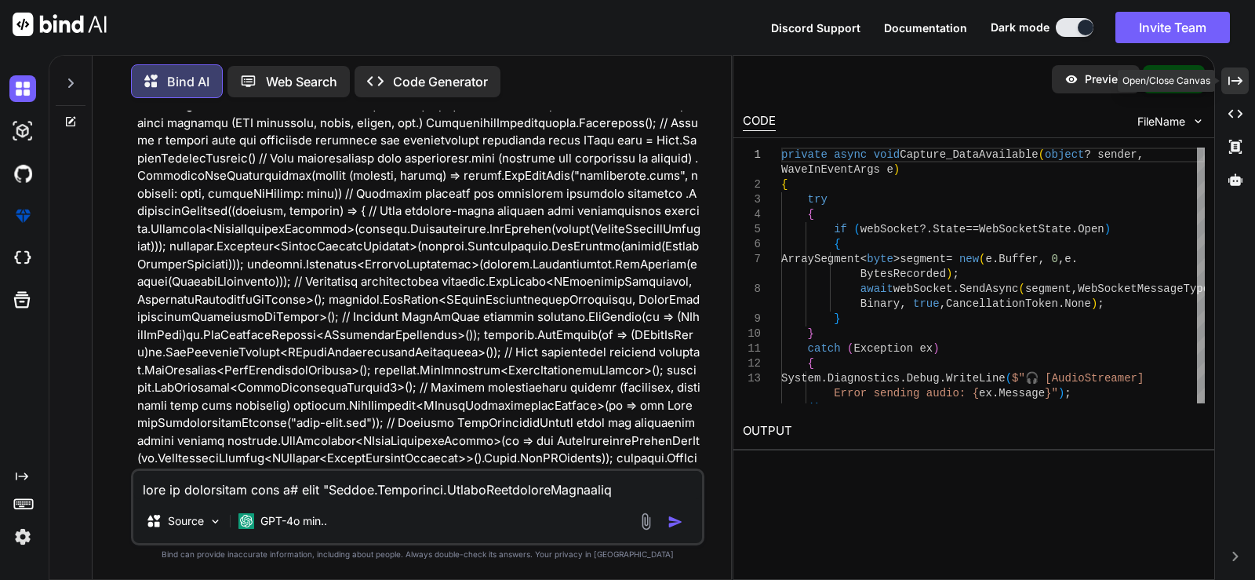
click at [1235, 83] on icon "Created with Pixso." at bounding box center [1235, 81] width 14 height 14
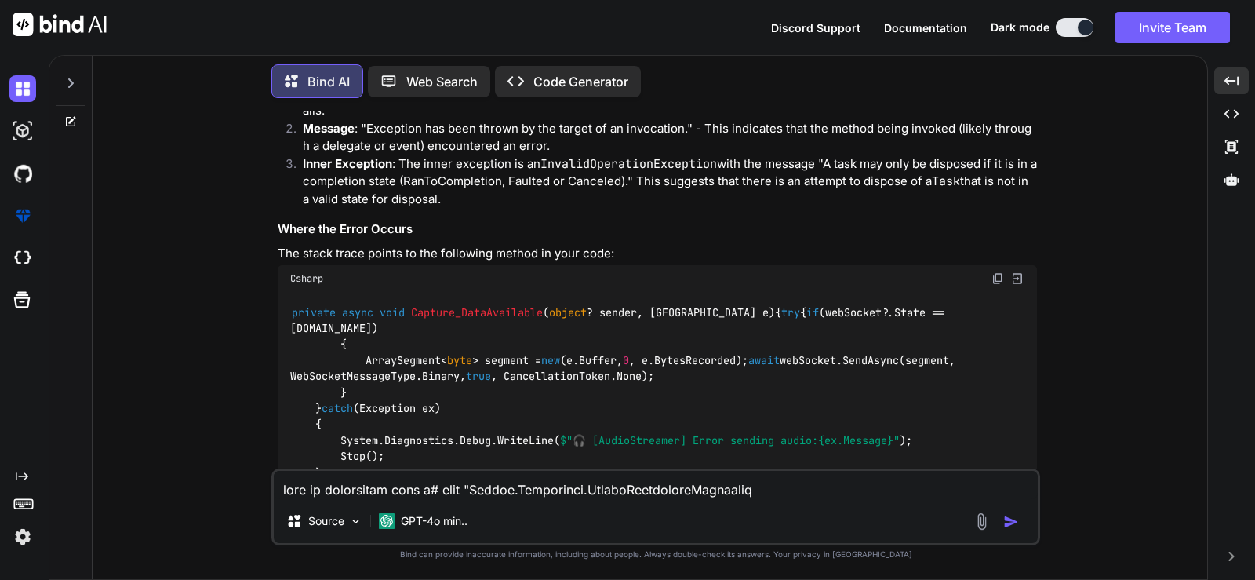
scroll to position [1636, 0]
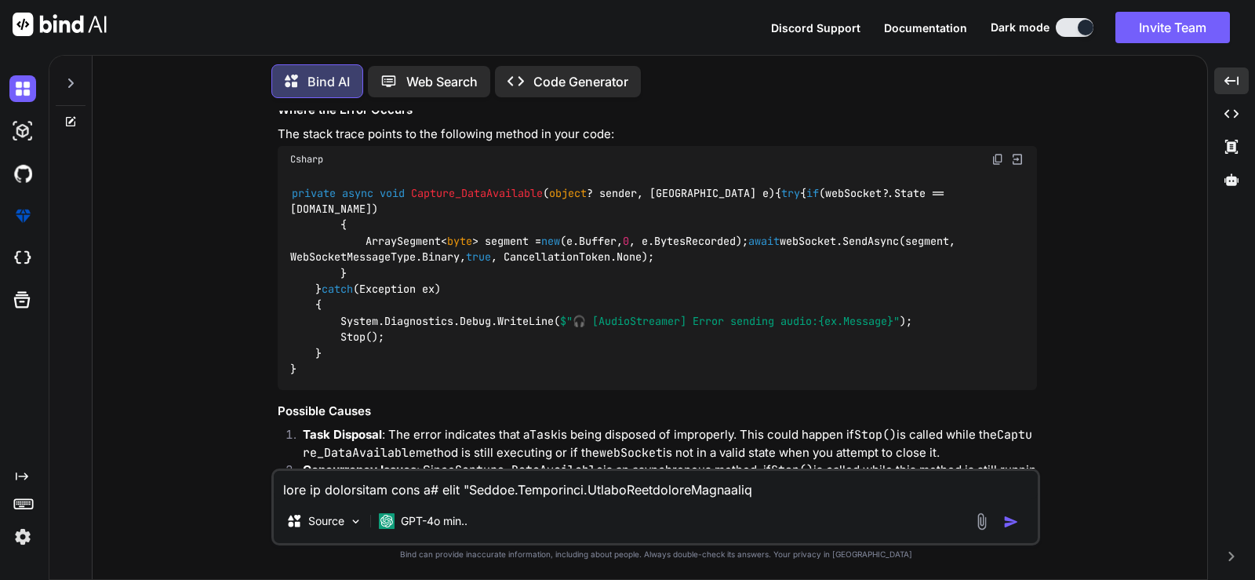
click at [479, 192] on span "Capture_DataAvailable" at bounding box center [477, 193] width 132 height 14
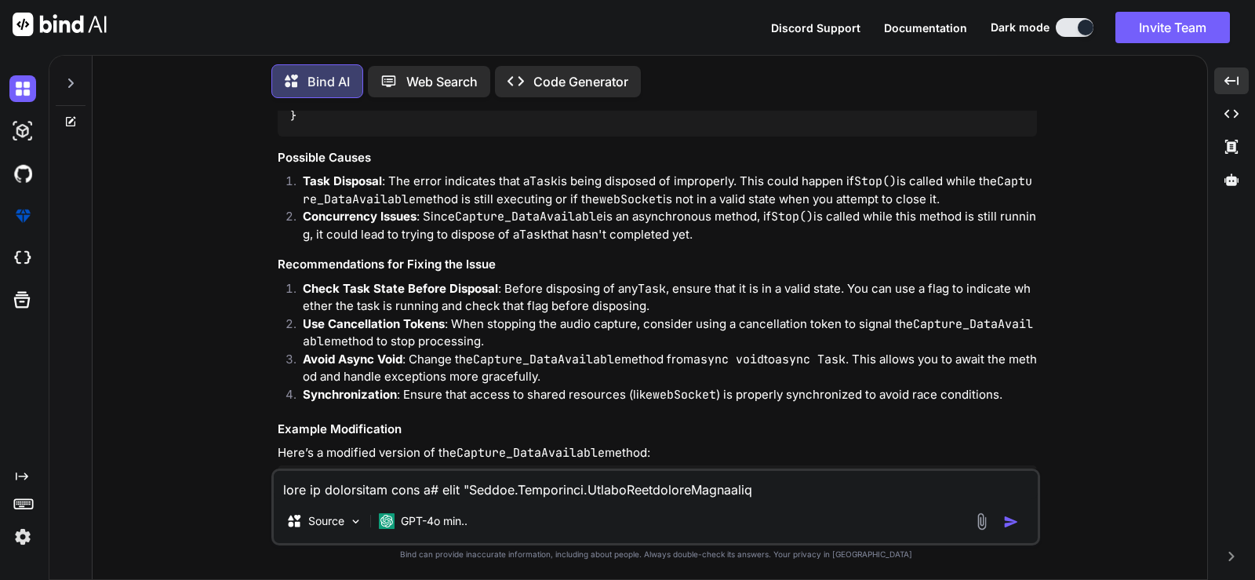
scroll to position [1950, 0]
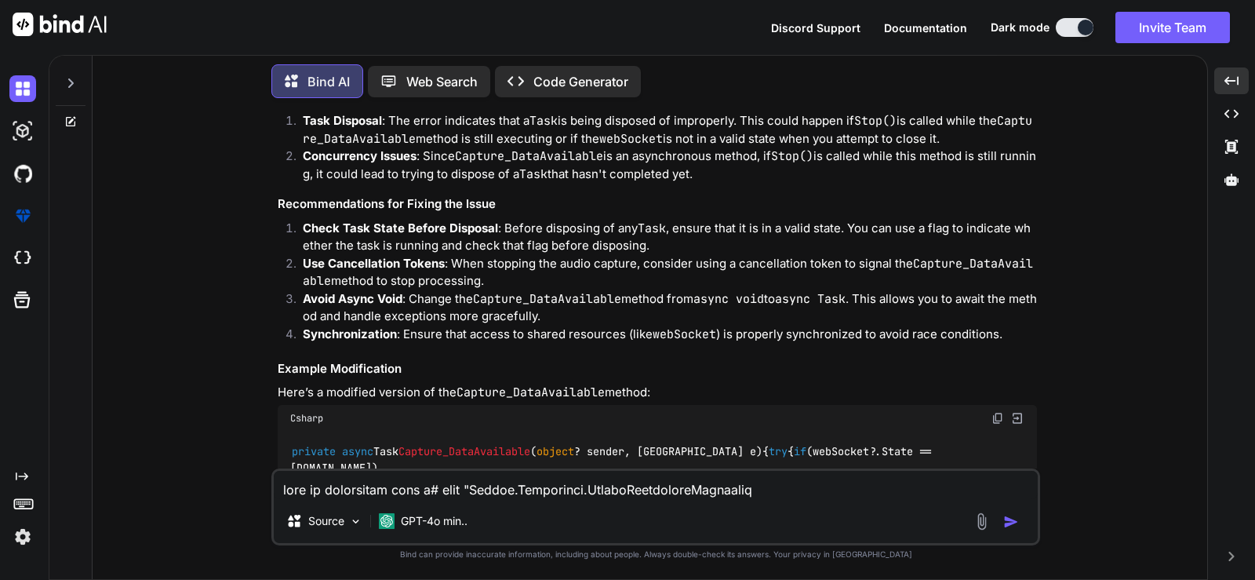
drag, startPoint x: 276, startPoint y: 159, endPoint x: 439, endPoint y: 167, distance: 163.3
click at [439, 167] on div "You Bind AI The error message you're encountering, System.Reflection.TargetInvo…" at bounding box center [658, 290] width 766 height 358
click at [384, 147] on p "Task Disposal : The error indicates that a Task is being disposed of improperly…" at bounding box center [670, 129] width 734 height 35
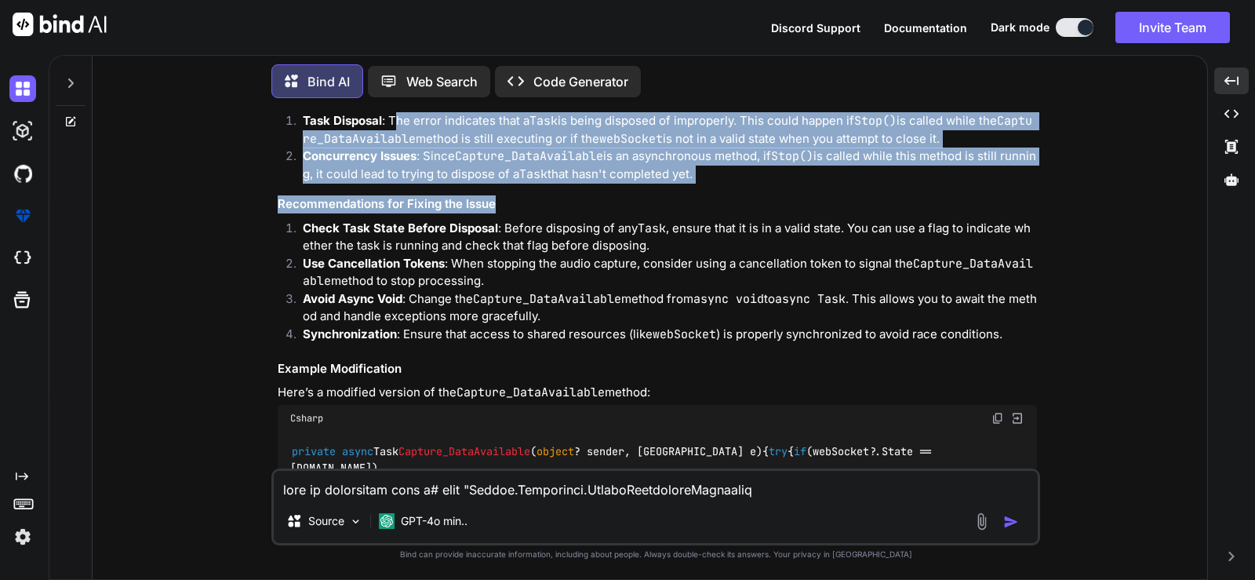
drag, startPoint x: 395, startPoint y: 187, endPoint x: 783, endPoint y: 253, distance: 393.8
click at [783, 253] on div "The error message you're encountering, System.Reflection.TargetInvocationExcept…" at bounding box center [657, 161] width 759 height 1199
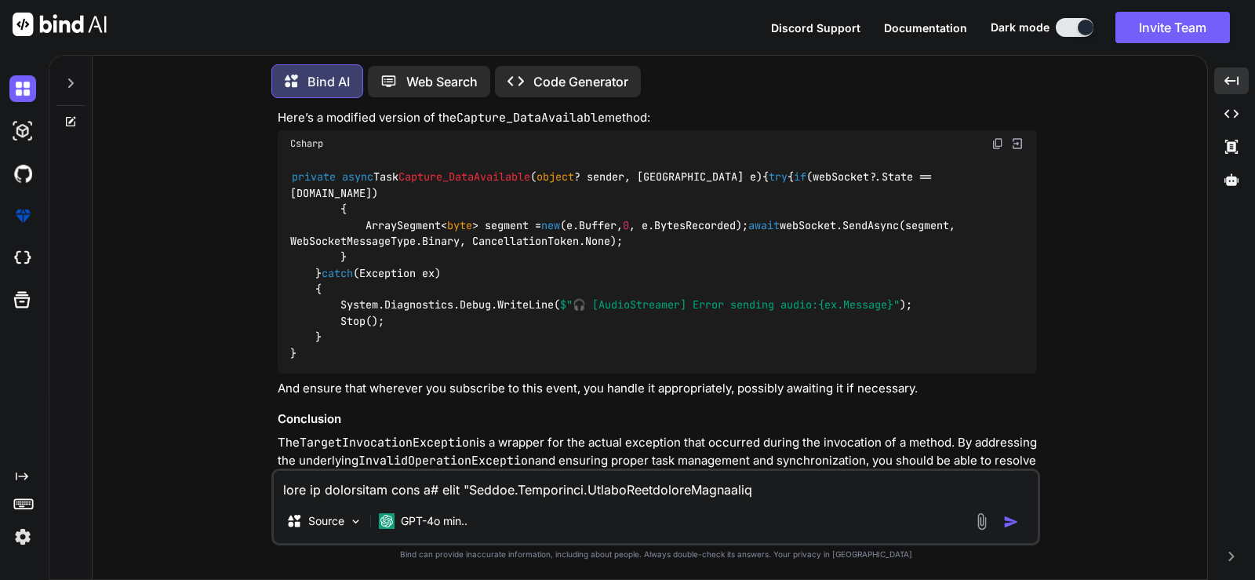
scroll to position [2187, 0]
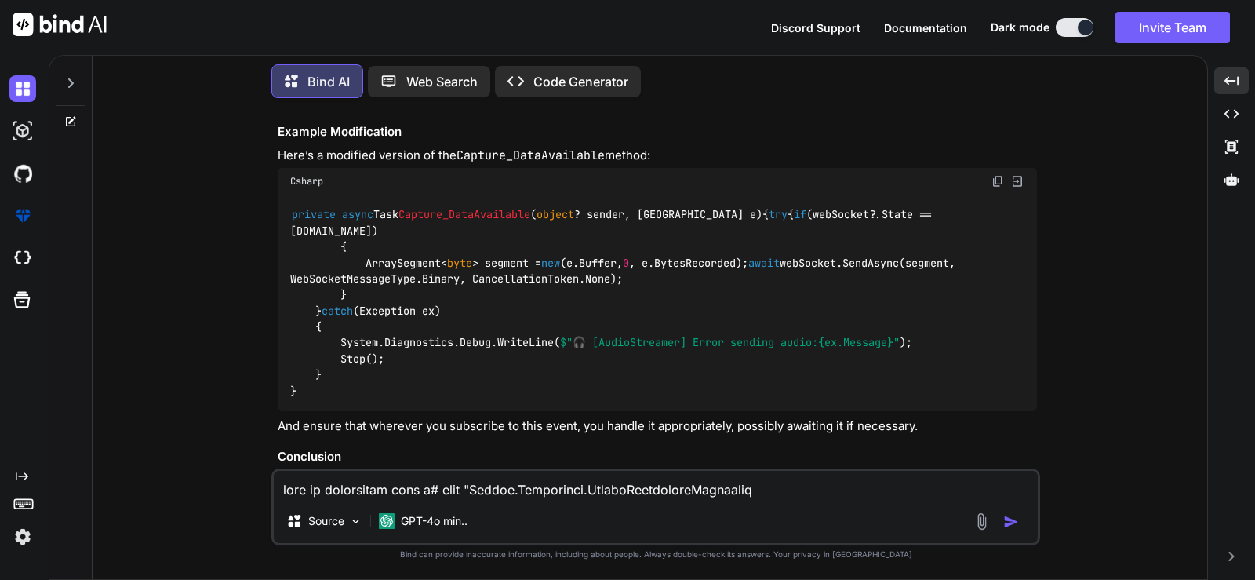
click at [999, 187] on img at bounding box center [997, 181] width 13 height 13
